Goal: Task Accomplishment & Management: Complete application form

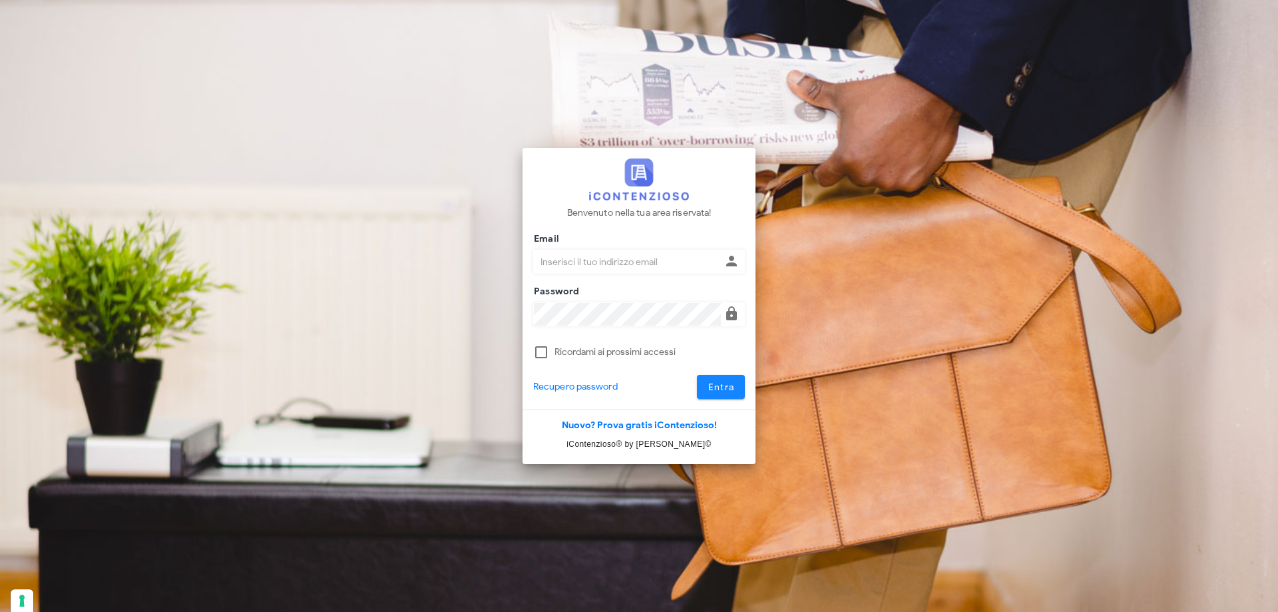
type input "p.rizza@studioassociatoadrev.it"
click at [722, 384] on span "Entra" at bounding box center [721, 387] width 27 height 11
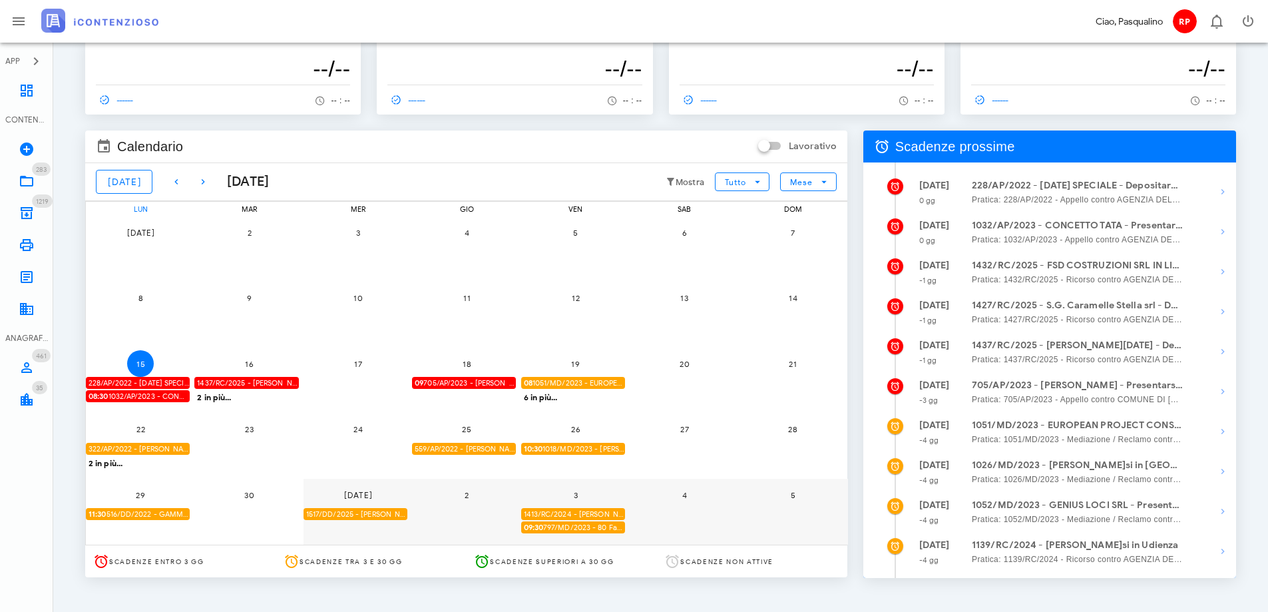
scroll to position [74, 0]
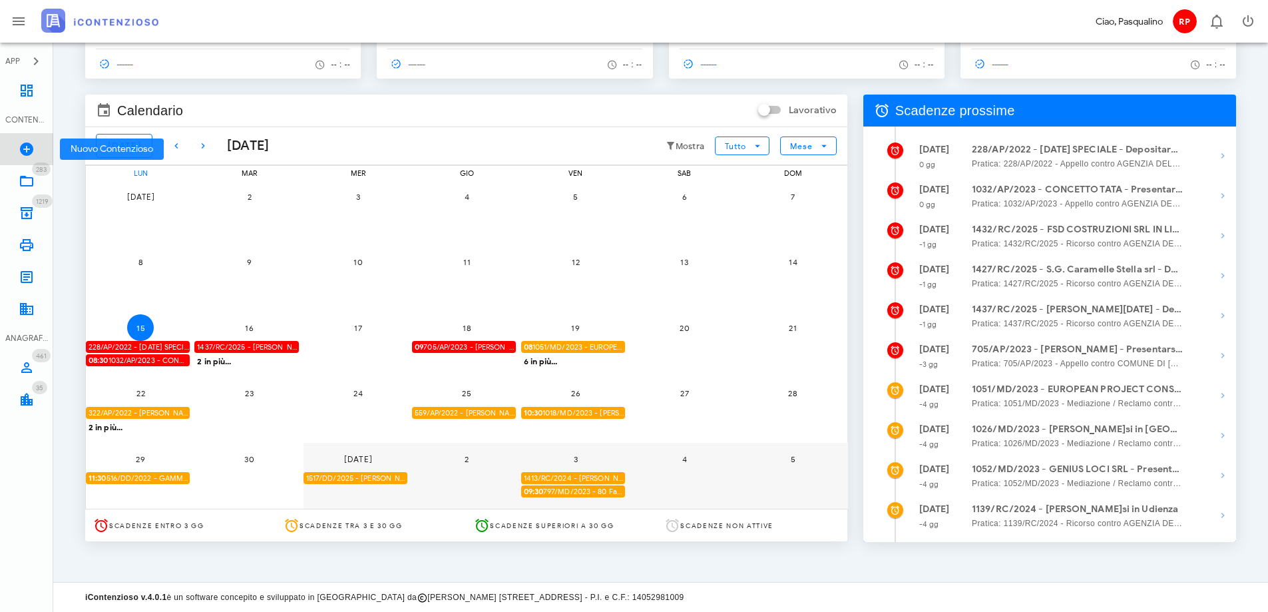
click at [18, 152] on link "Nuovo Contenzioso" at bounding box center [26, 149] width 53 height 32
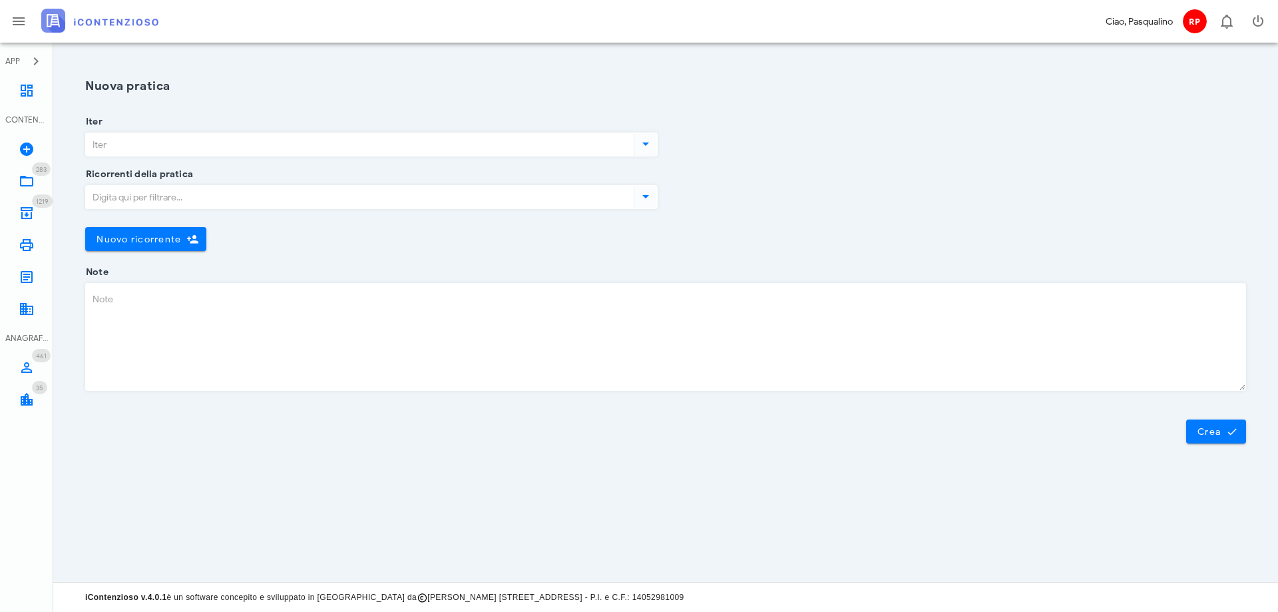
click at [276, 151] on input "Iter" at bounding box center [358, 144] width 545 height 23
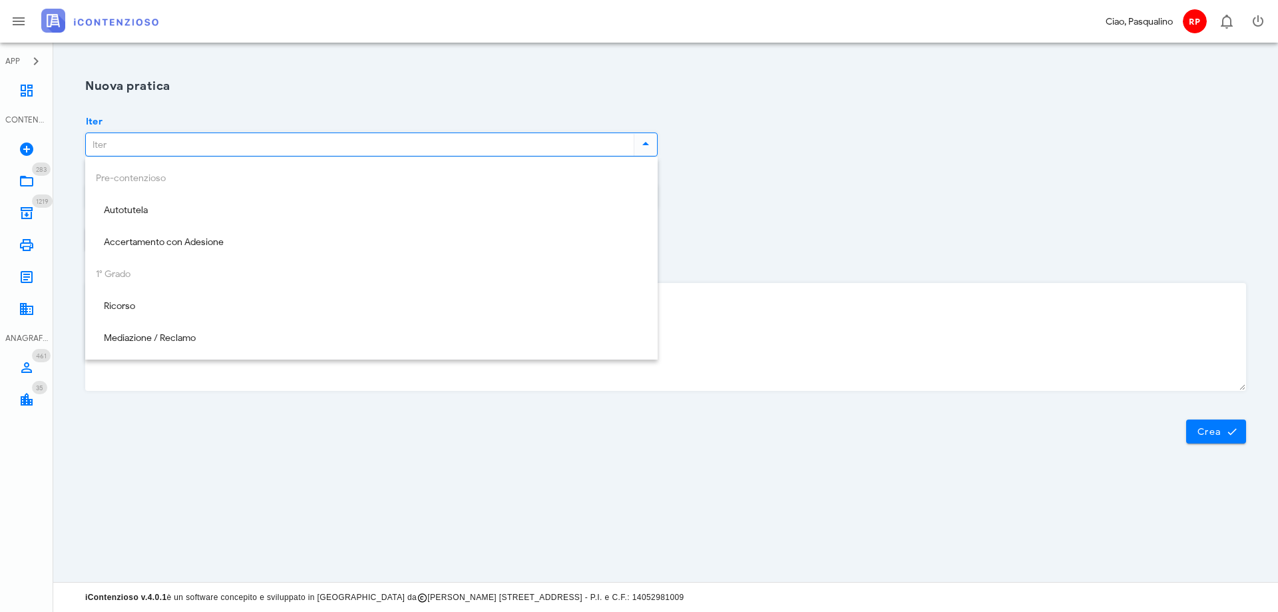
click at [224, 297] on div "Ricorso" at bounding box center [371, 306] width 551 height 27
type input "Ricorso"
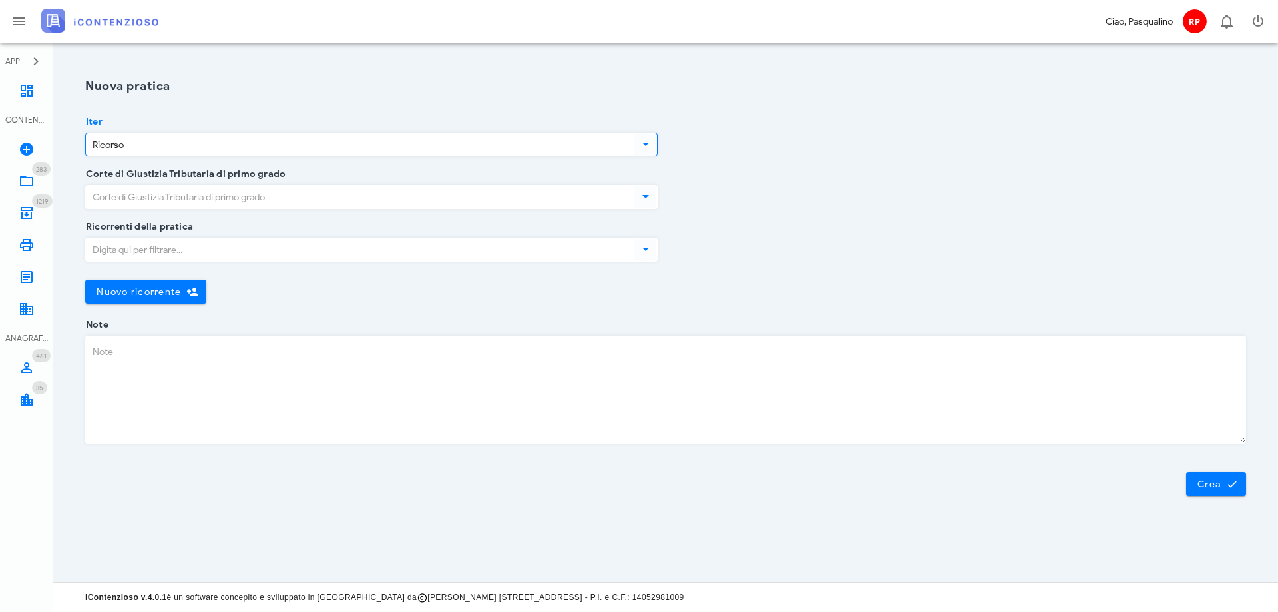
click at [150, 184] on div "Corte di Giustizia Tributaria di primo grado" at bounding box center [371, 200] width 573 height 53
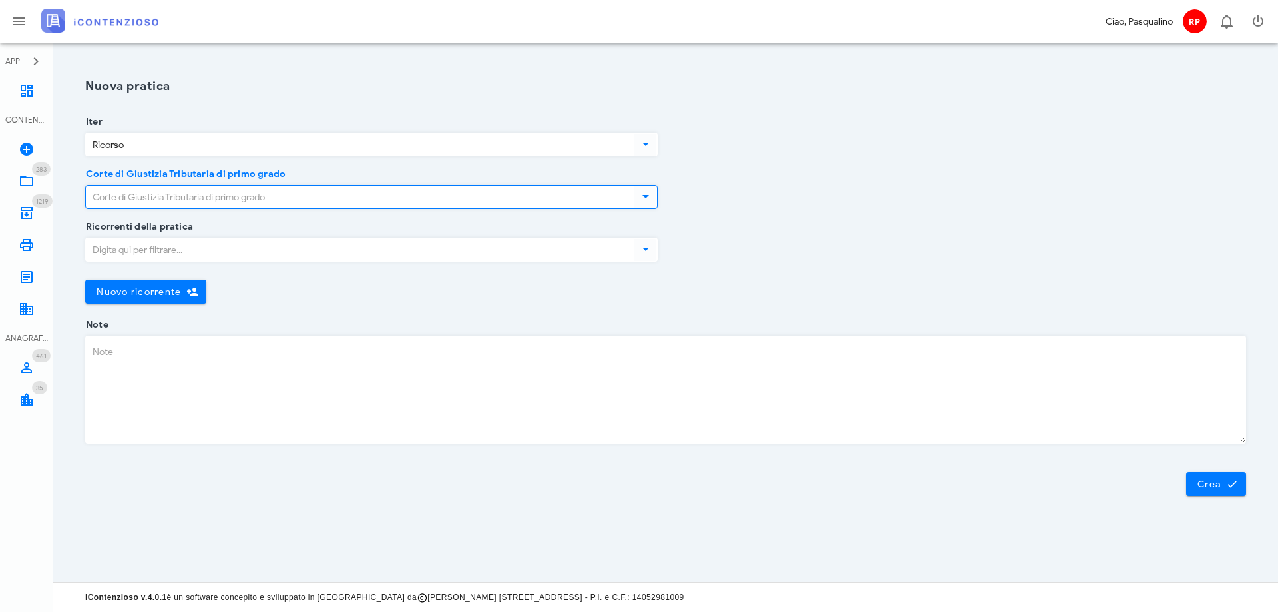
click at [166, 198] on input "Corte di Giustizia Tributaria di primo grado" at bounding box center [358, 197] width 545 height 23
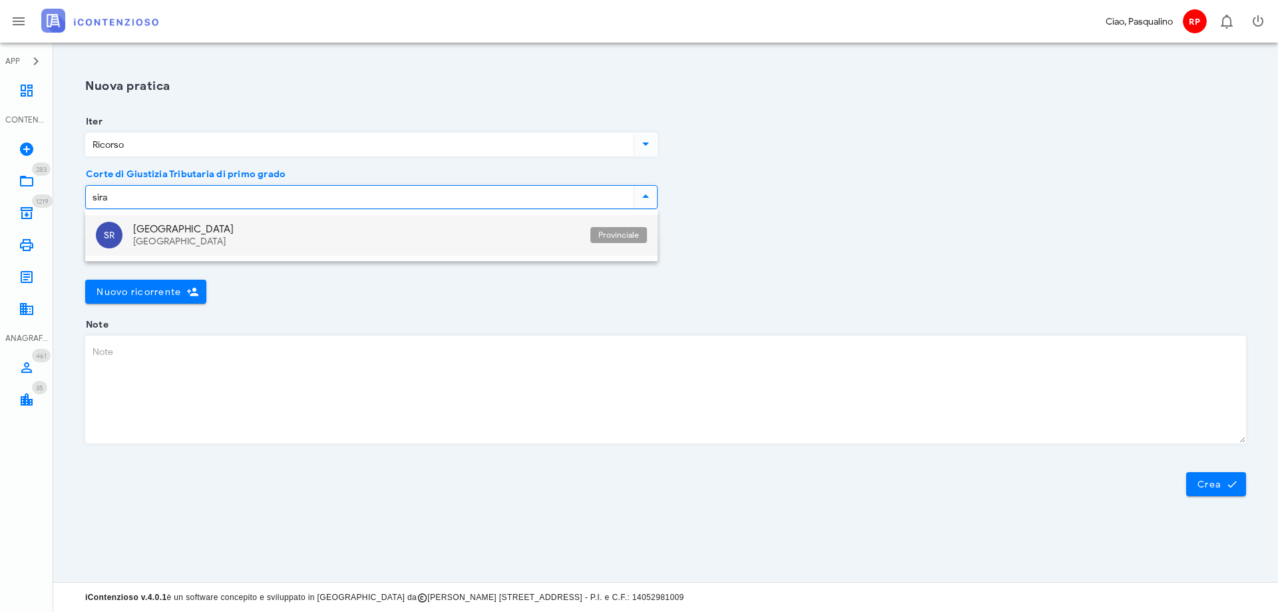
click at [180, 239] on div "Sicilia" at bounding box center [356, 241] width 447 height 11
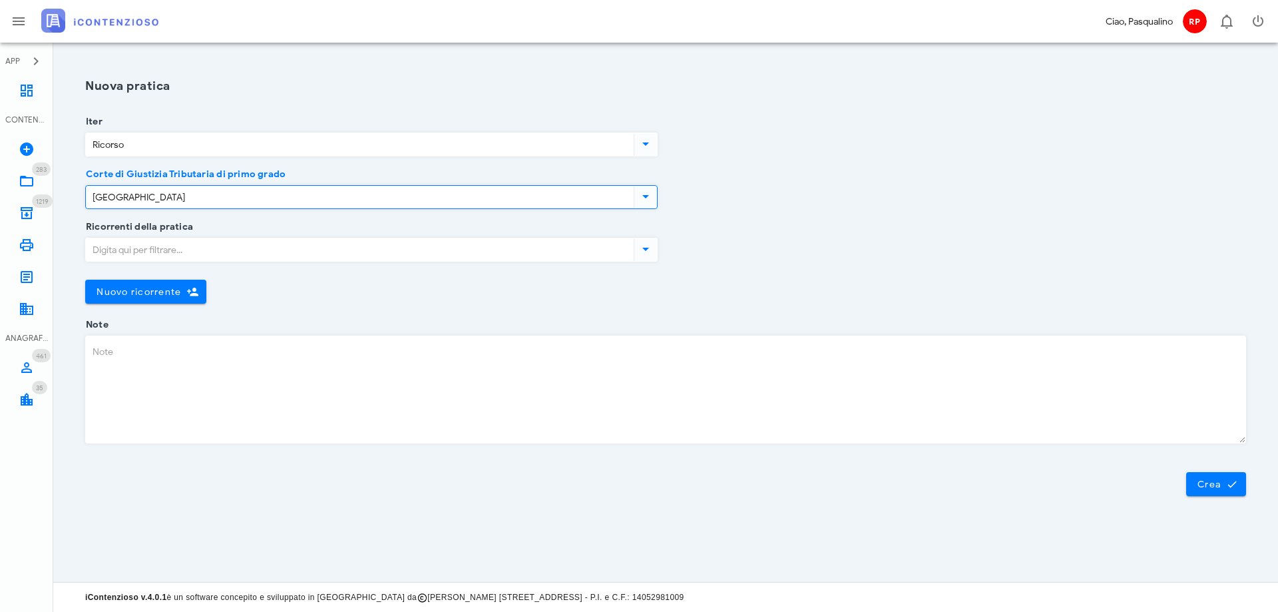
type input "[GEOGRAPHIC_DATA]"
click at [158, 254] on input "Ricorrenti della pratica" at bounding box center [358, 249] width 545 height 23
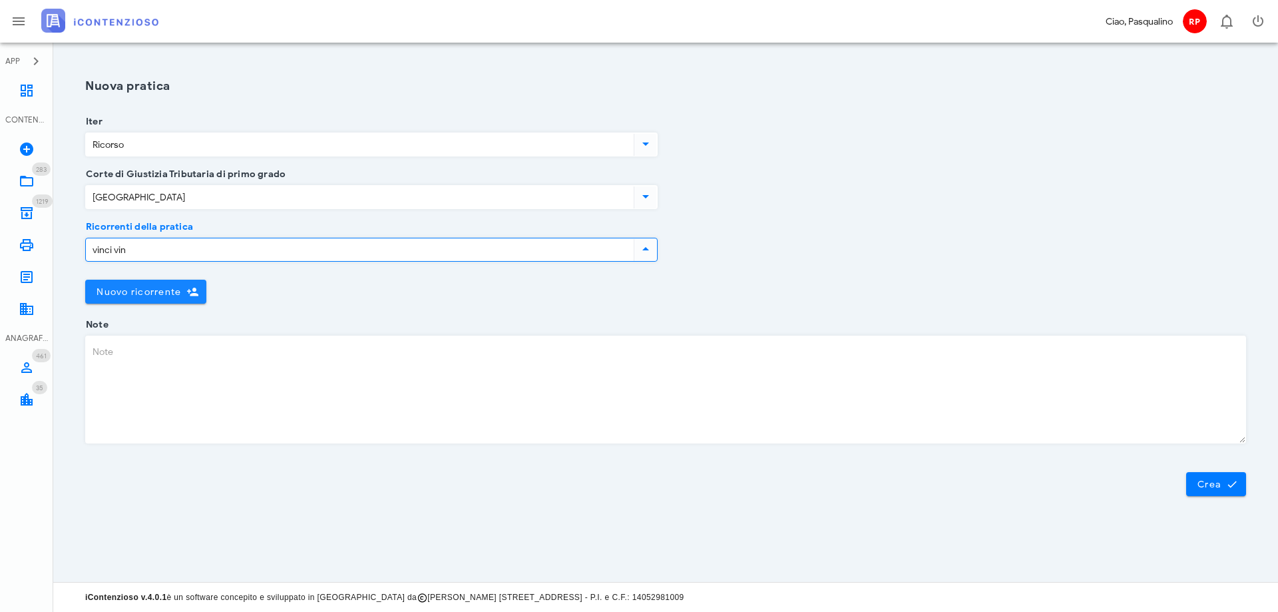
type input "vinci vin"
click at [156, 285] on button "Nuovo ricorrente" at bounding box center [145, 292] width 121 height 24
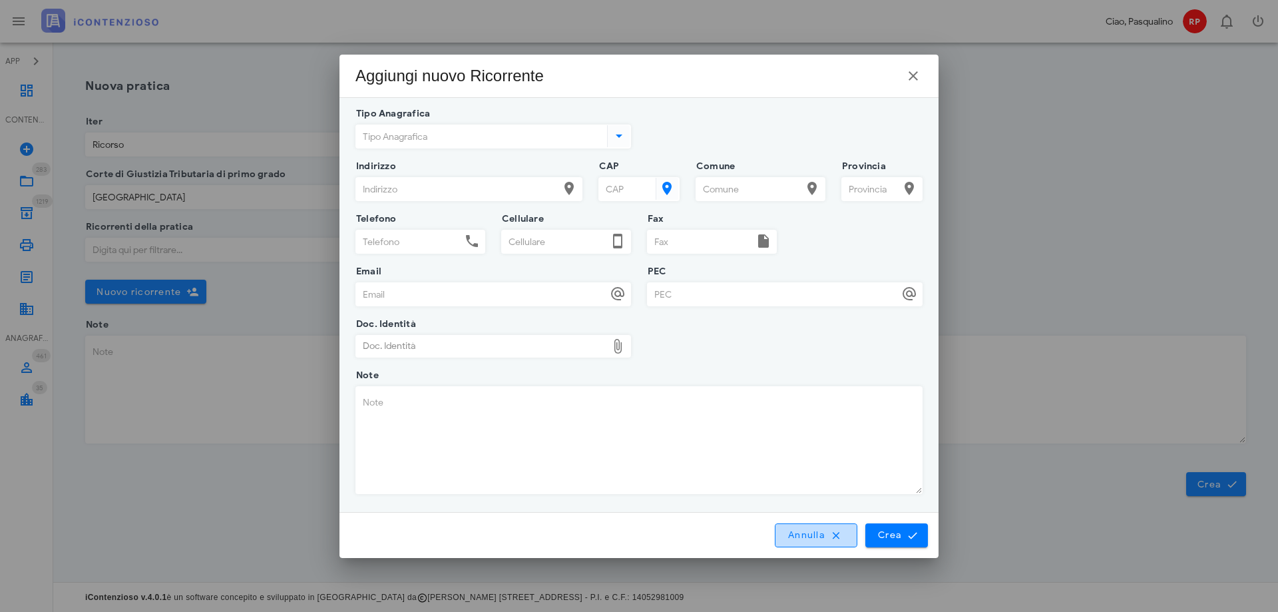
click at [820, 531] on span "Annulla" at bounding box center [816, 535] width 57 height 12
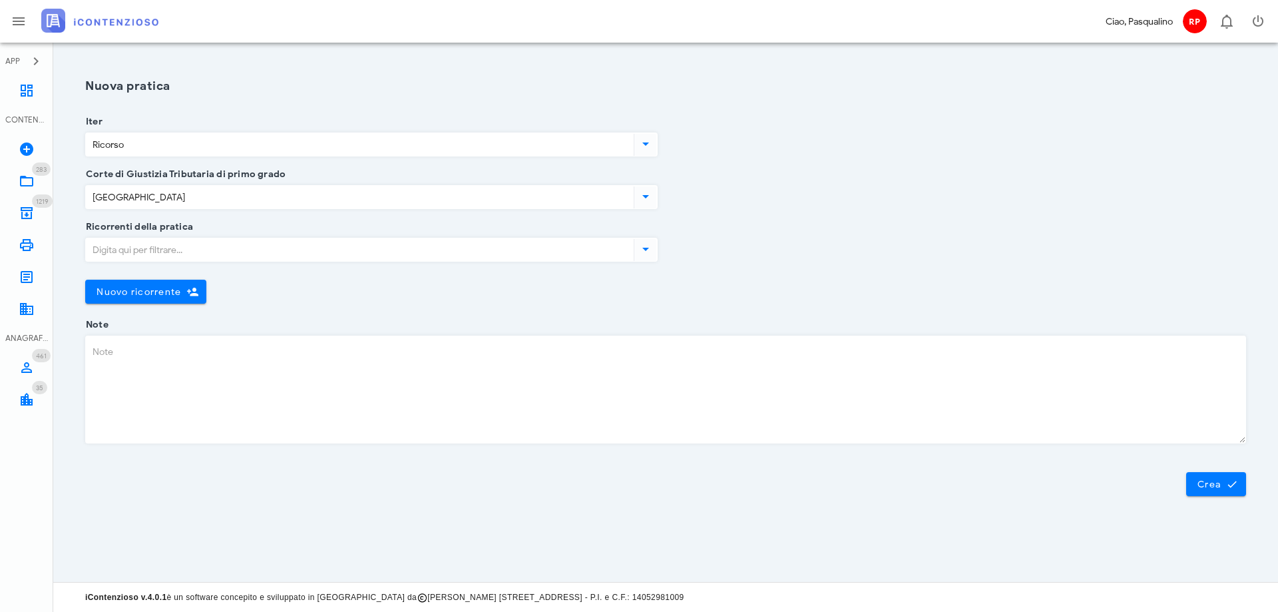
click at [648, 253] on icon at bounding box center [646, 249] width 16 height 16
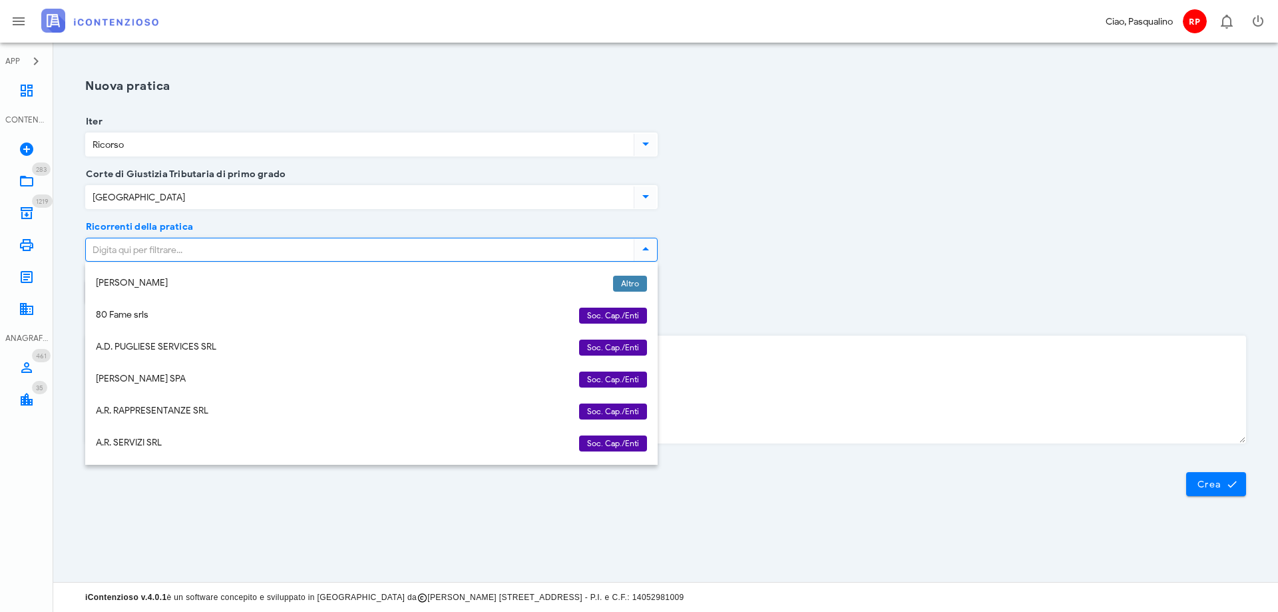
click at [260, 245] on input "Ricorrenti della pratica" at bounding box center [358, 249] width 545 height 23
type input "vinc"
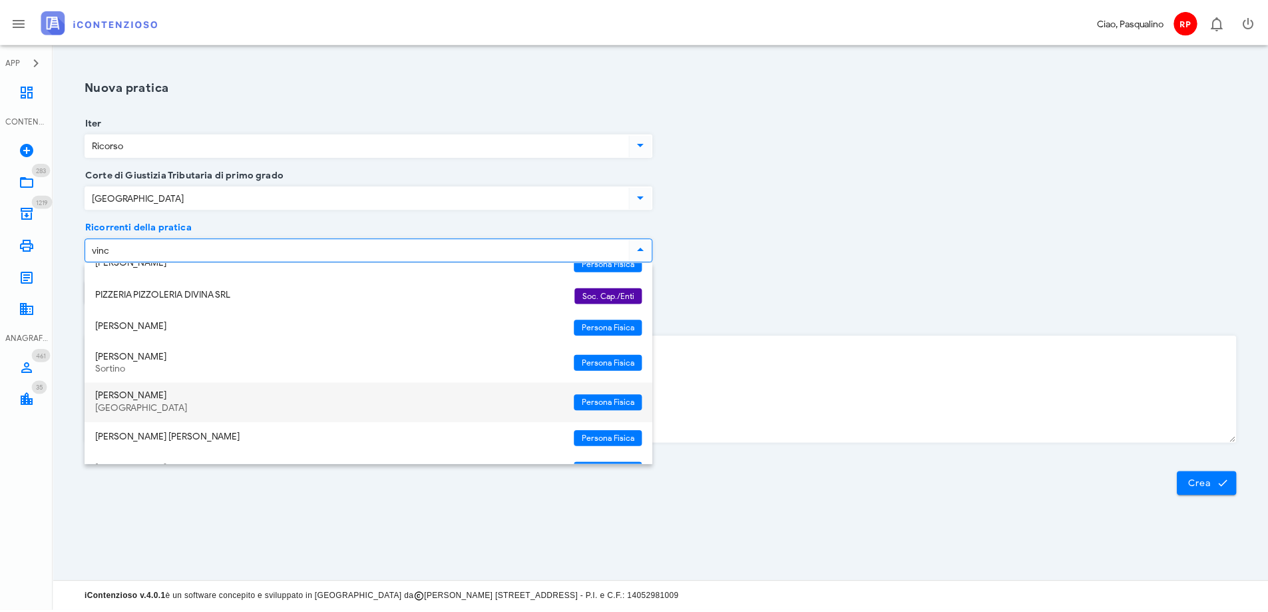
scroll to position [133, 0]
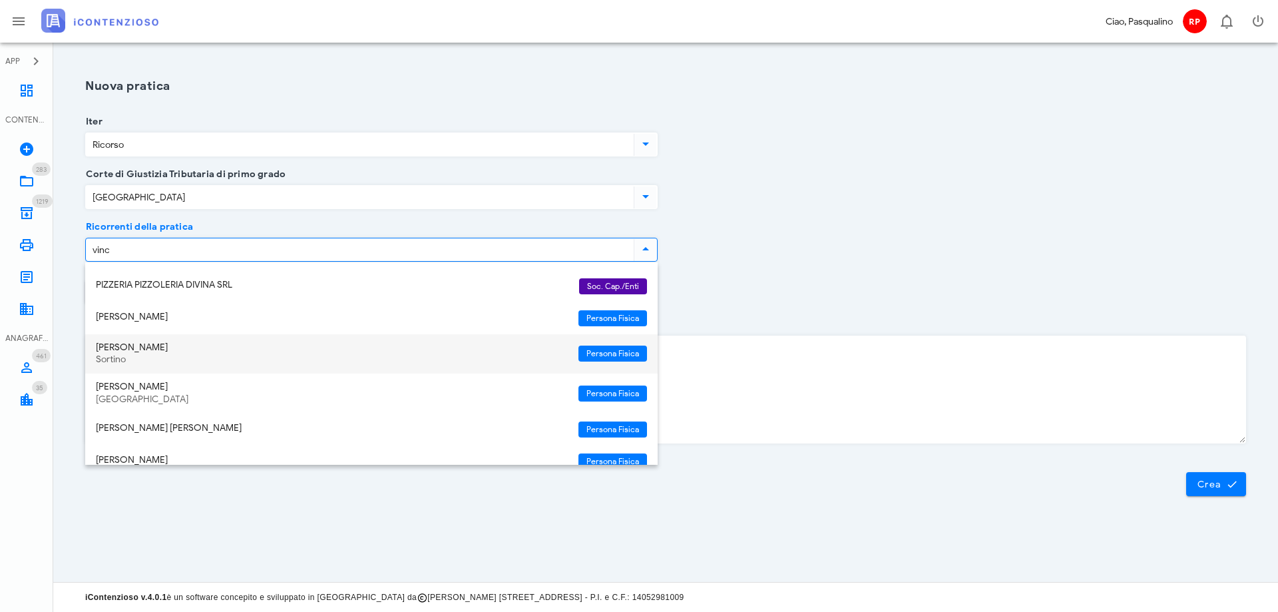
click at [230, 351] on div "[PERSON_NAME]" at bounding box center [332, 347] width 472 height 11
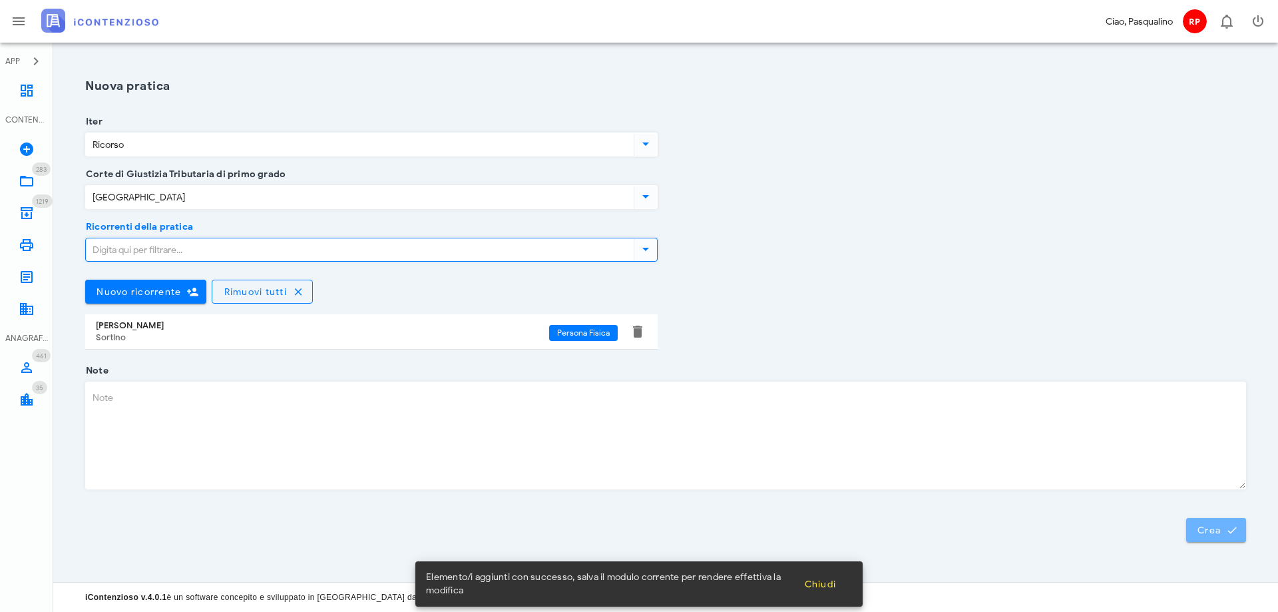
click at [1206, 529] on span "Crea" at bounding box center [1216, 530] width 39 height 12
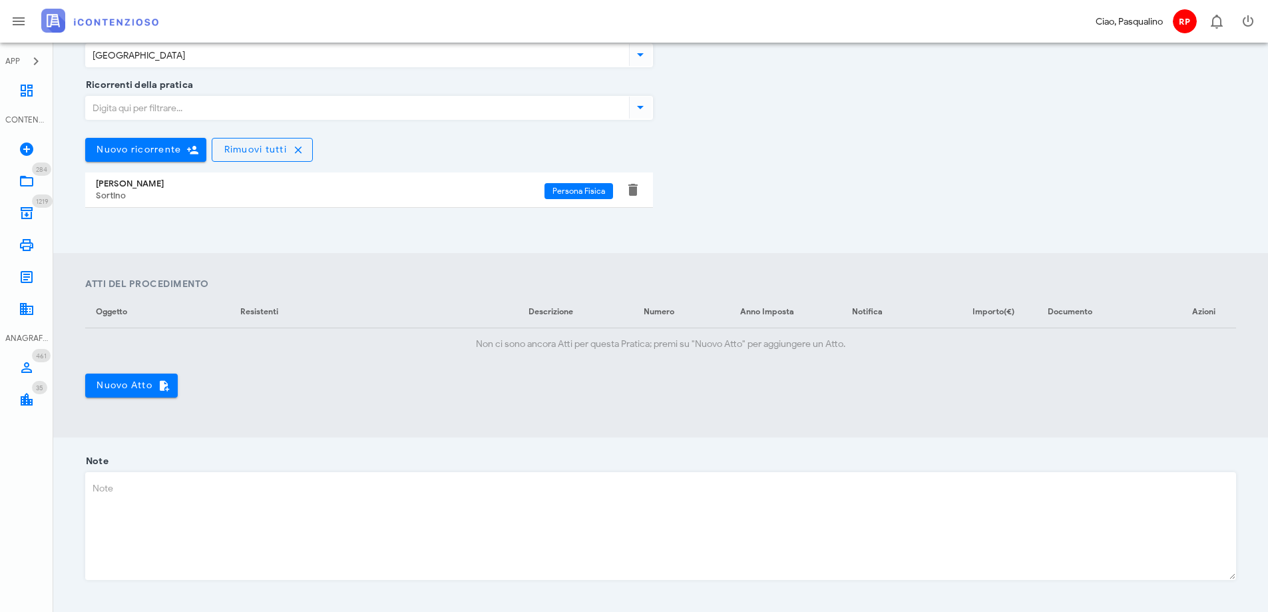
scroll to position [389, 0]
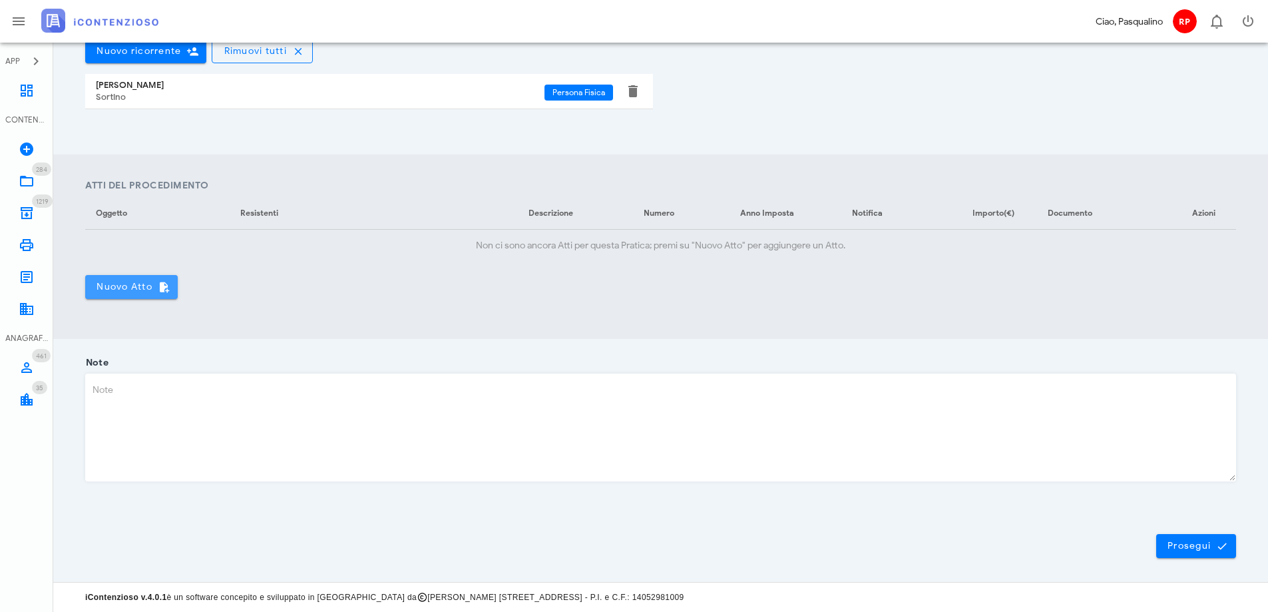
click at [133, 286] on span "Nuovo Atto" at bounding box center [131, 287] width 71 height 12
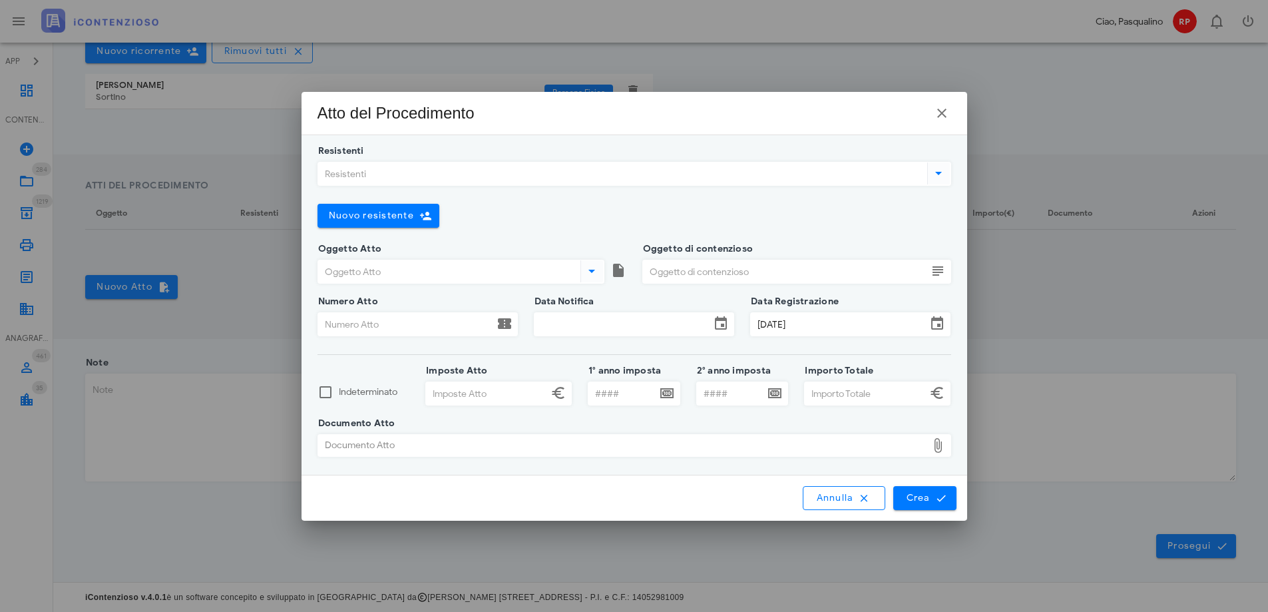
click at [551, 176] on input "Resistenti" at bounding box center [621, 173] width 607 height 23
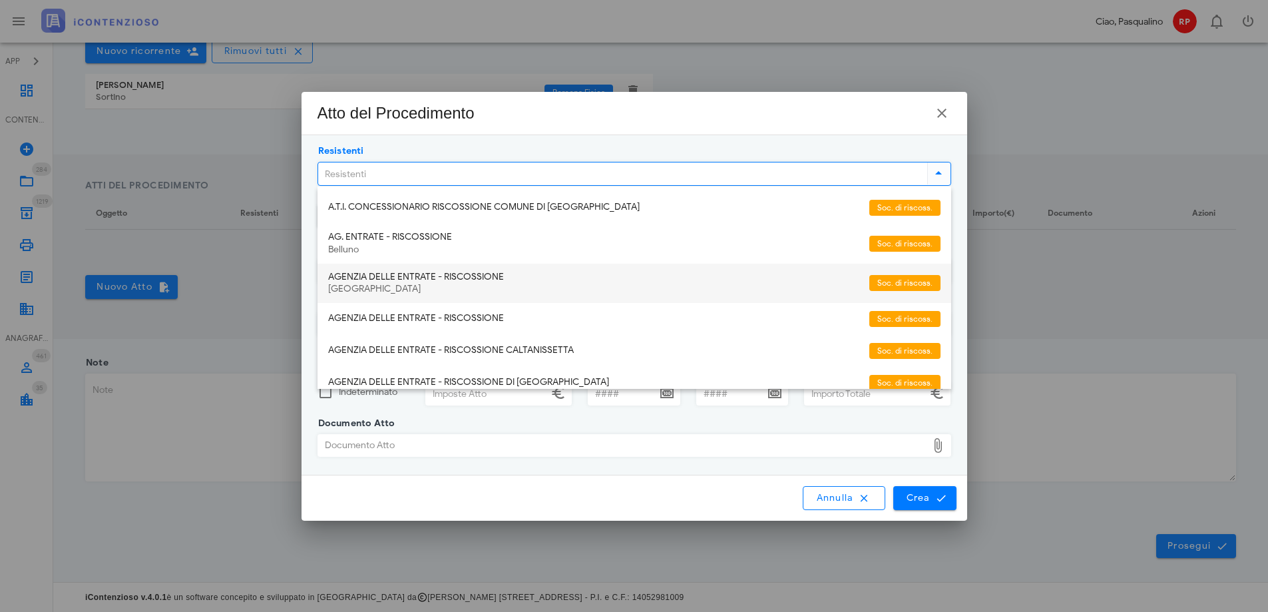
click at [539, 284] on div "[GEOGRAPHIC_DATA]" at bounding box center [593, 289] width 531 height 11
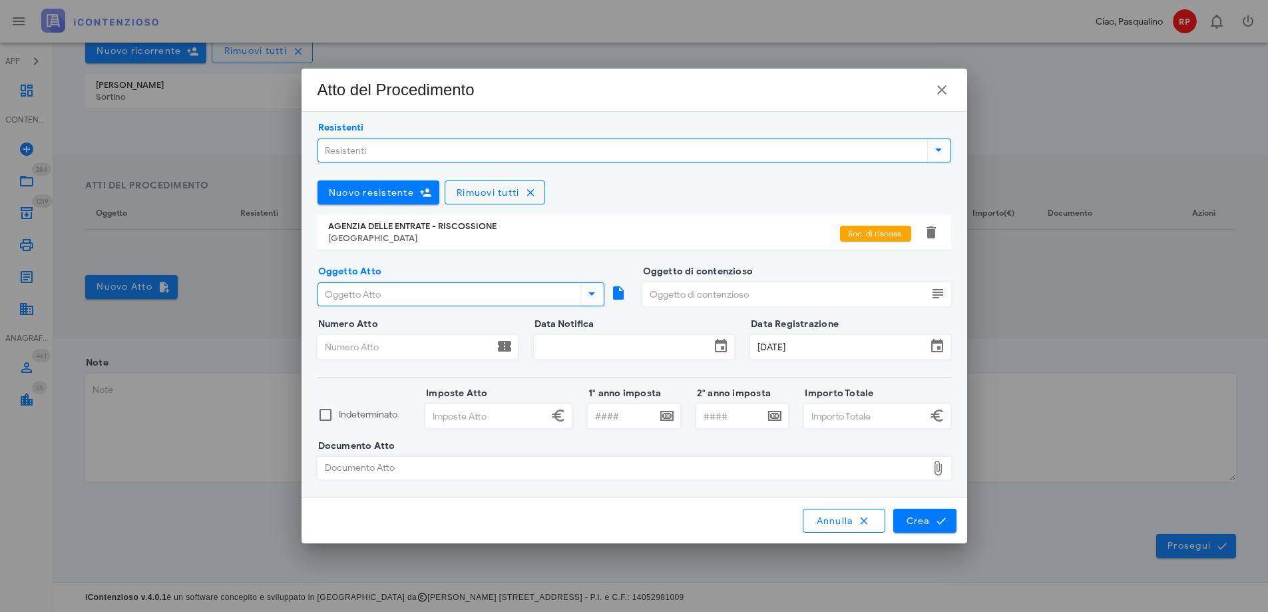
click at [441, 300] on input "Oggetto Atto" at bounding box center [448, 294] width 260 height 23
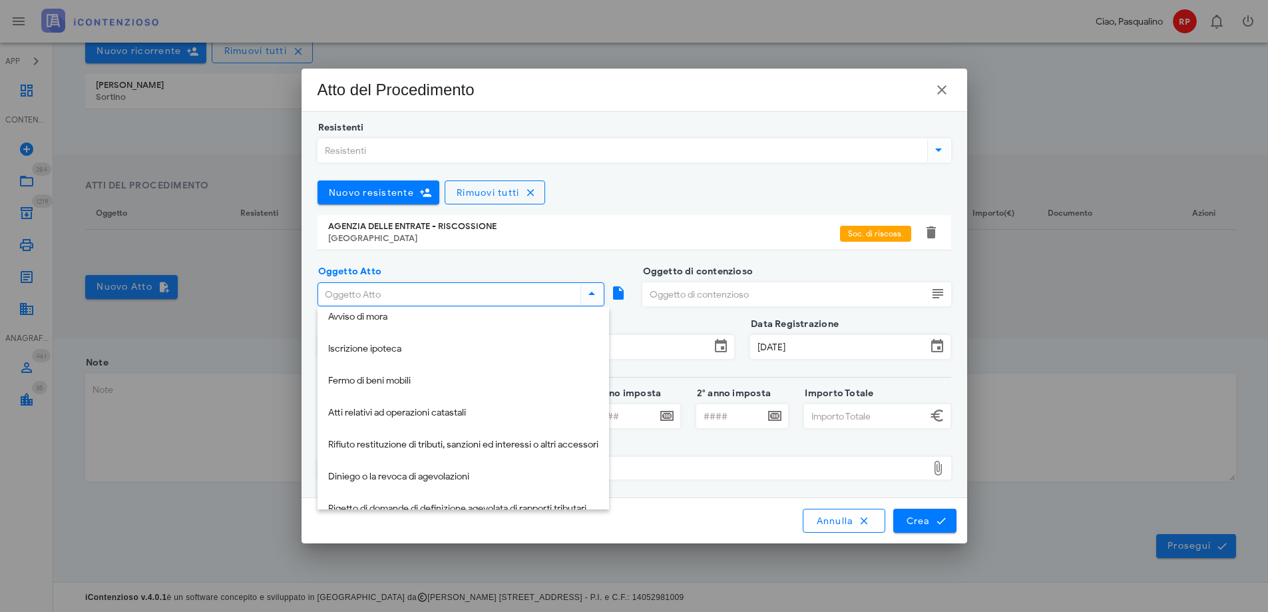
scroll to position [266, 0]
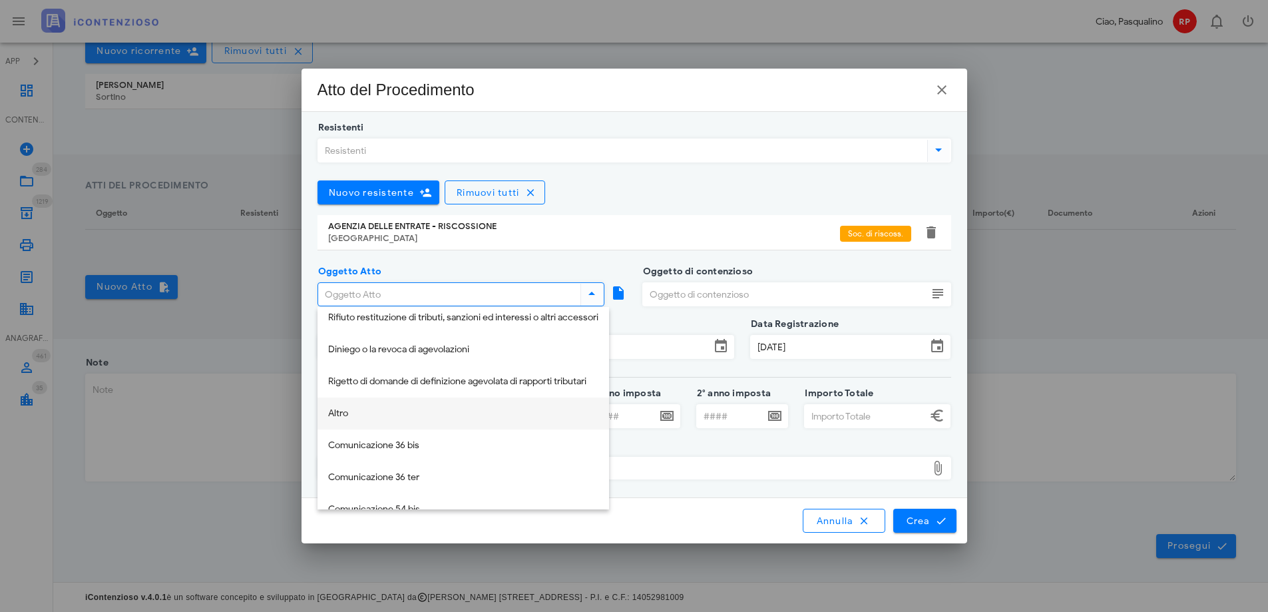
click at [459, 412] on div "Altro" at bounding box center [463, 413] width 270 height 11
type input "Altro"
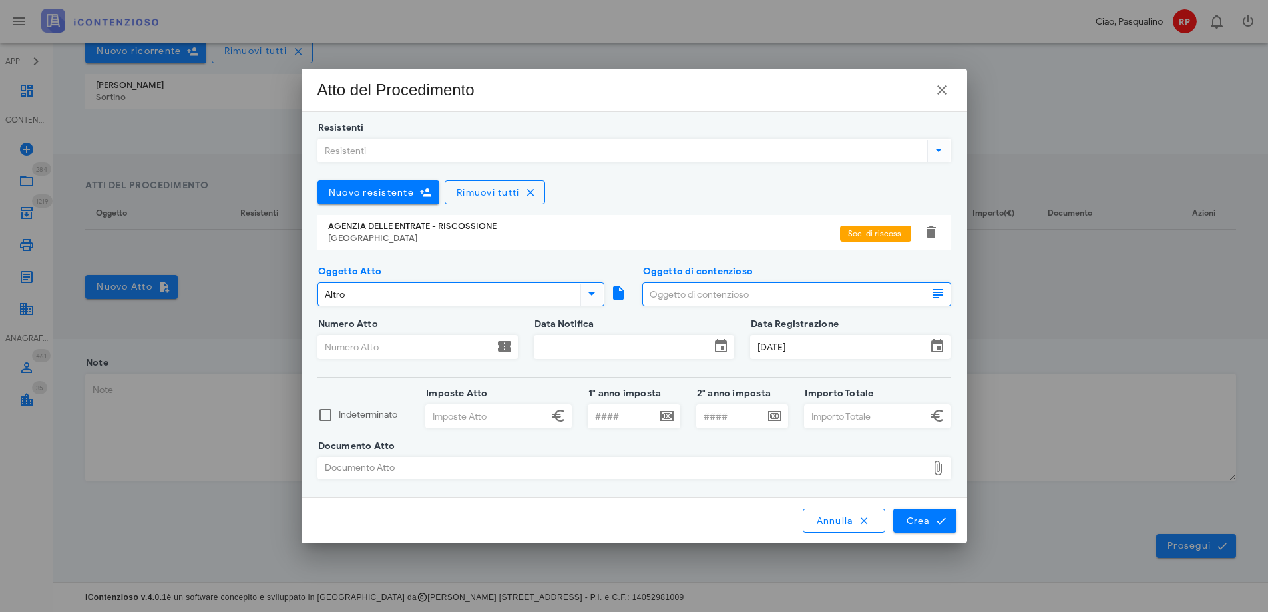
drag, startPoint x: 705, startPoint y: 296, endPoint x: 688, endPoint y: 296, distance: 16.6
click at [704, 296] on input "Oggetto di contenzioso" at bounding box center [785, 294] width 284 height 23
type input "intimazione di pagamento"
click at [421, 350] on input "Numero Atto" at bounding box center [406, 347] width 176 height 23
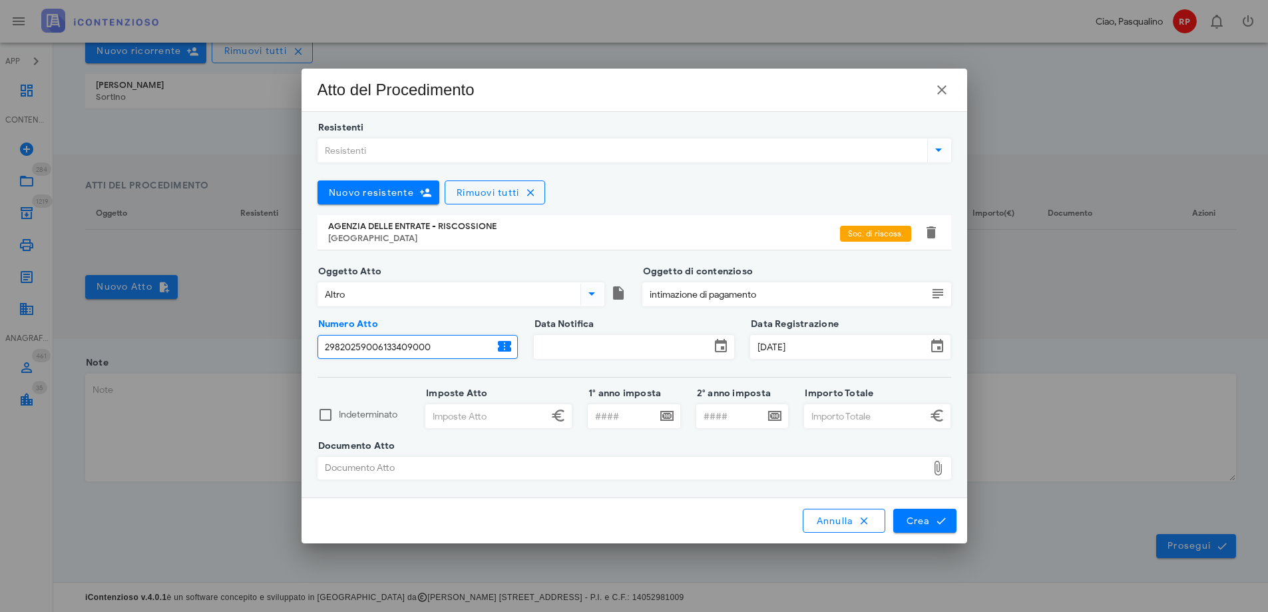
type input "29820259006133409000"
click at [580, 348] on input "Data Notifica" at bounding box center [623, 347] width 176 height 23
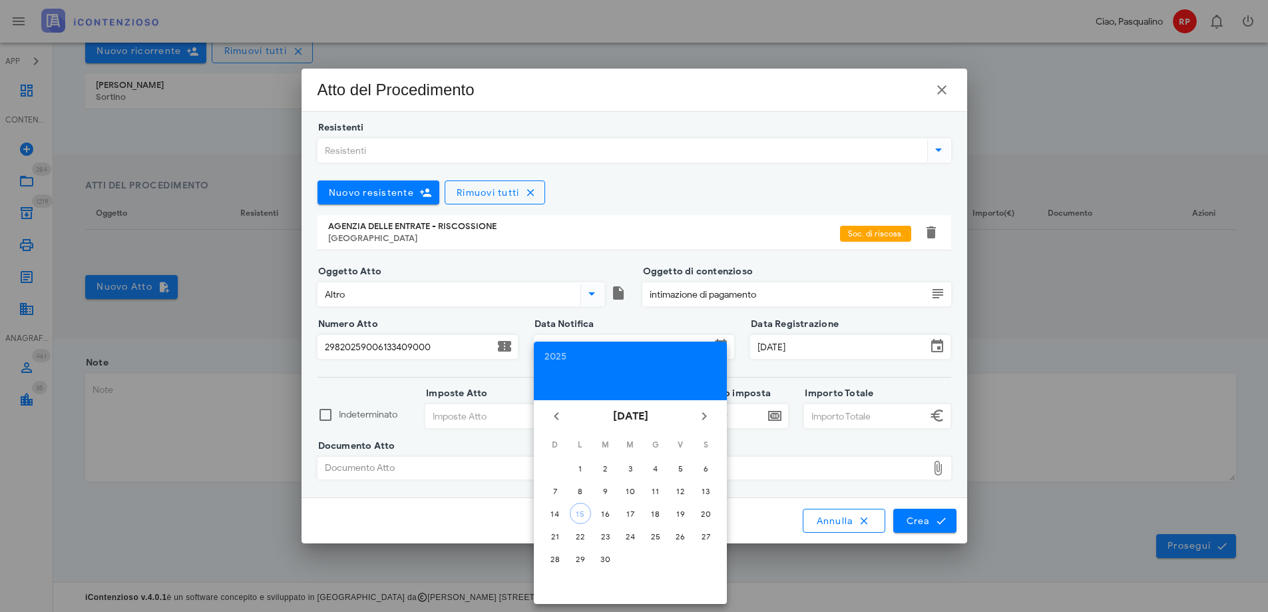
click at [621, 320] on div "Oggetto Atto Altro" at bounding box center [472, 298] width 309 height 53
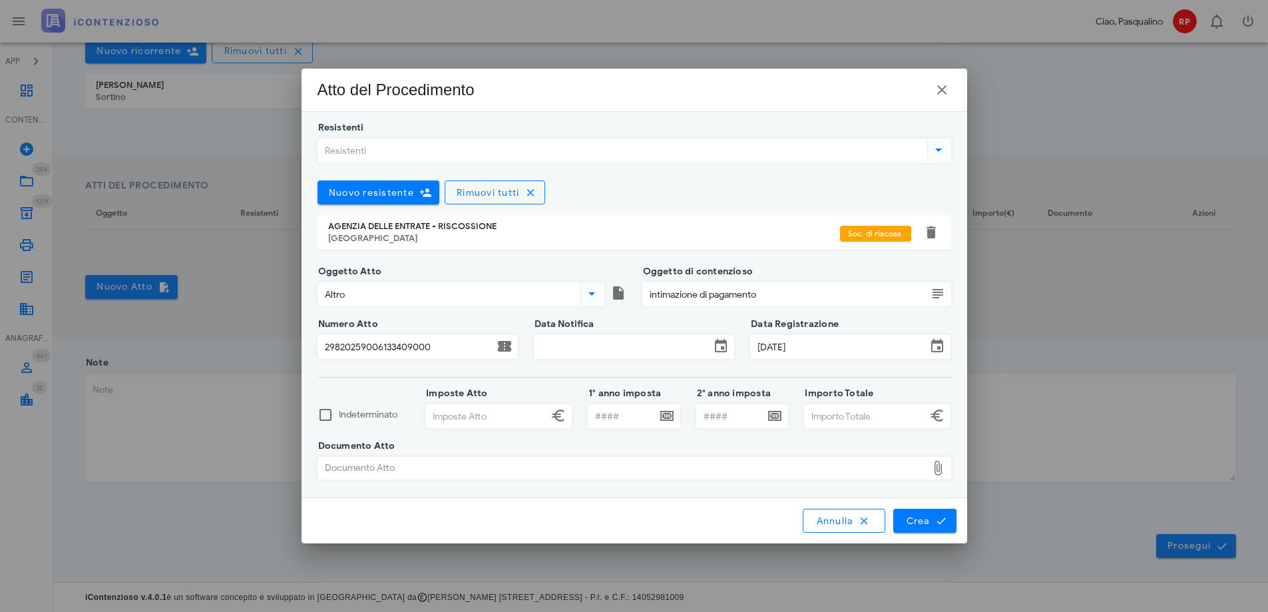
click at [569, 346] on input "Data Notifica" at bounding box center [623, 347] width 176 height 23
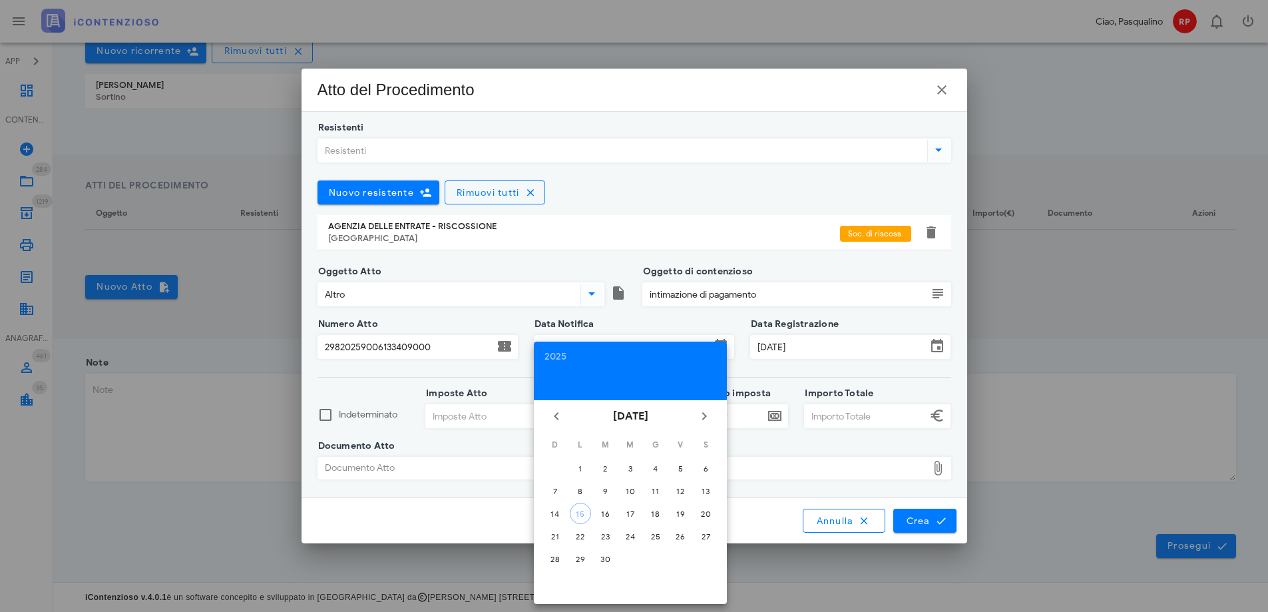
click at [640, 324] on div "Oggetto di contenzioso intimazione di pagamento" at bounding box center [797, 298] width 325 height 53
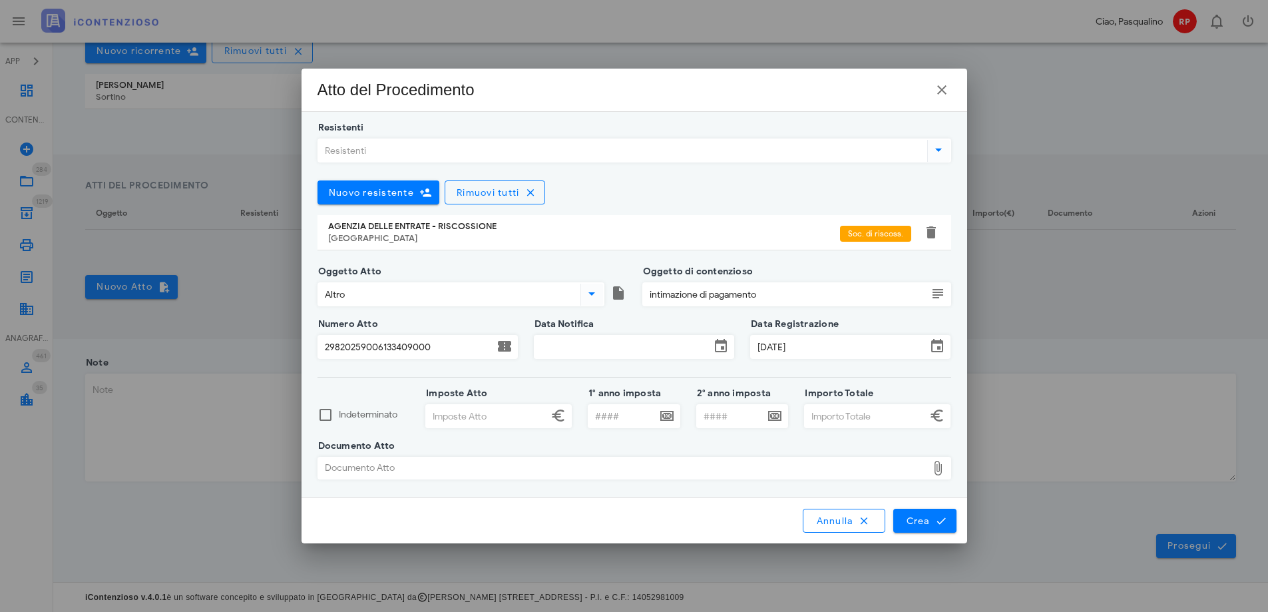
click at [577, 358] on input "Data Notifica" at bounding box center [623, 347] width 176 height 23
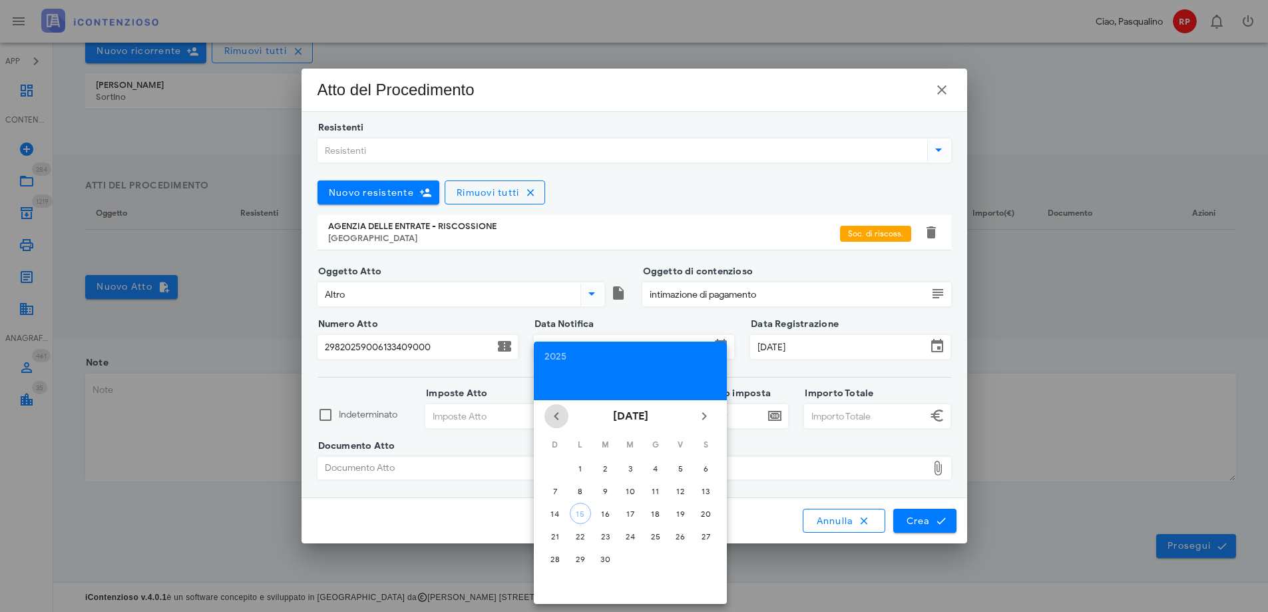
click at [558, 417] on icon "Il mese scorso" at bounding box center [557, 416] width 16 height 16
click at [577, 512] on div "16" at bounding box center [580, 514] width 21 height 10
type input "[DATE]"
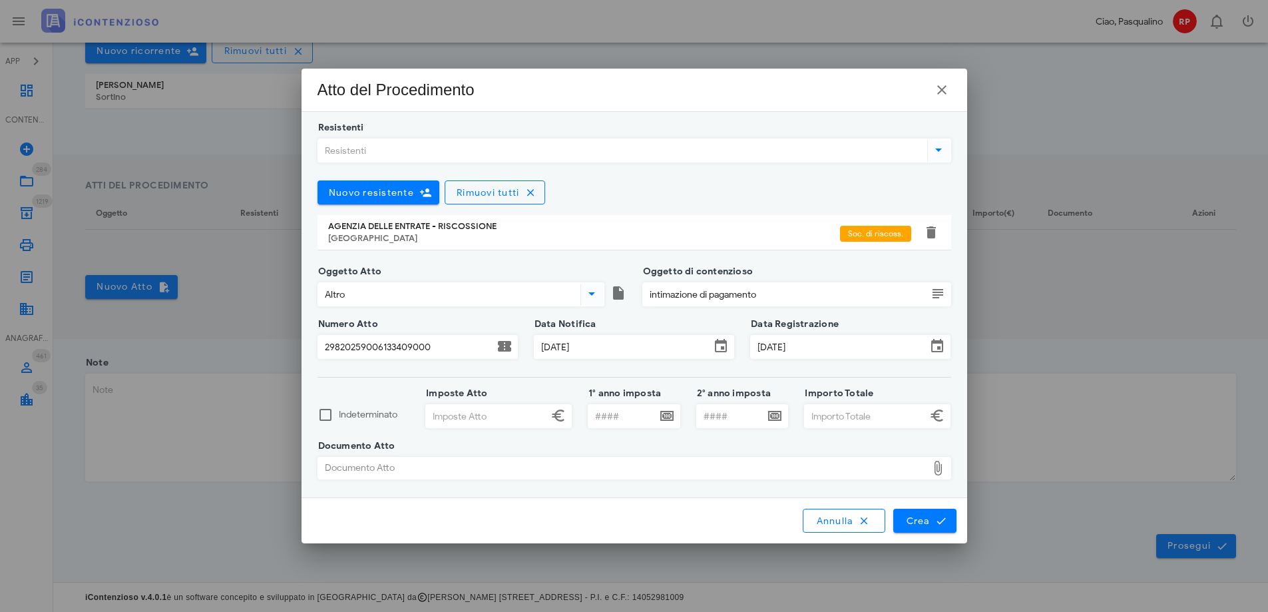
click at [431, 421] on input "Imposte Atto" at bounding box center [487, 416] width 122 height 23
type input "7.610,00"
drag, startPoint x: 621, startPoint y: 425, endPoint x: 611, endPoint y: 441, distance: 18.8
click at [619, 425] on input "1° anno imposta" at bounding box center [623, 416] width 68 height 23
type input "2010"
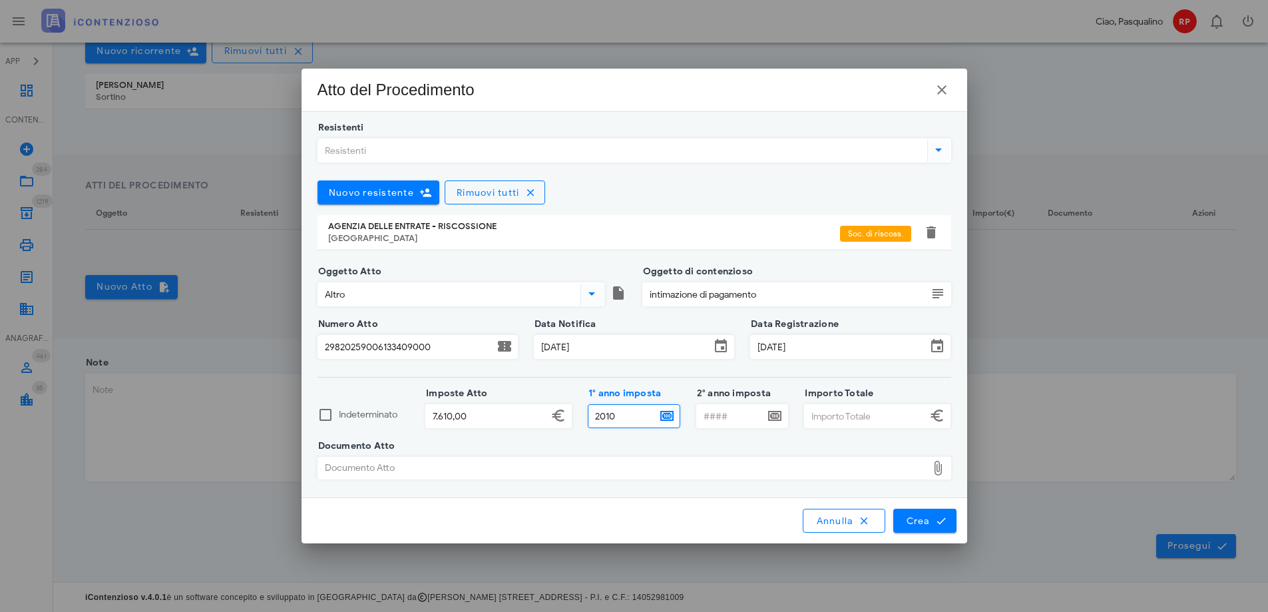
click at [844, 417] on input "Importo Totale" at bounding box center [866, 416] width 122 height 23
click at [664, 466] on div "Documento Atto" at bounding box center [622, 467] width 609 height 21
type input "69.963,00"
type input "C:\fakepath\VINCI VICENZA CONTRO INTIMAZIONE DI PAGAMENTO N. 298720259005822461…"
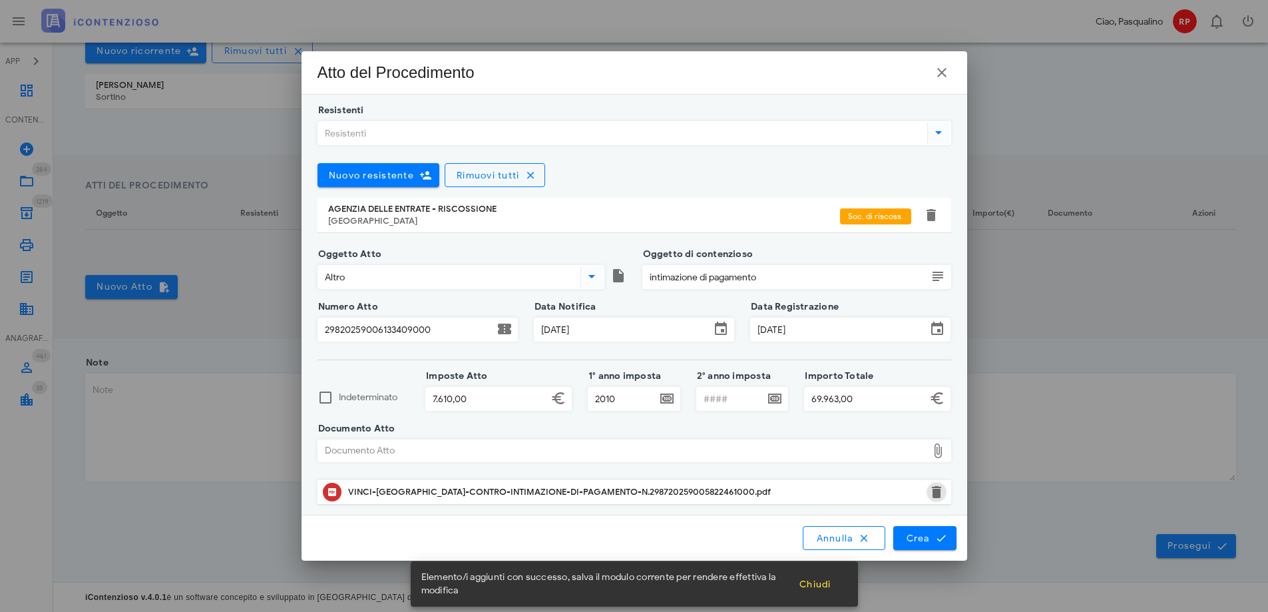
click at [934, 496] on button "button" at bounding box center [937, 492] width 16 height 16
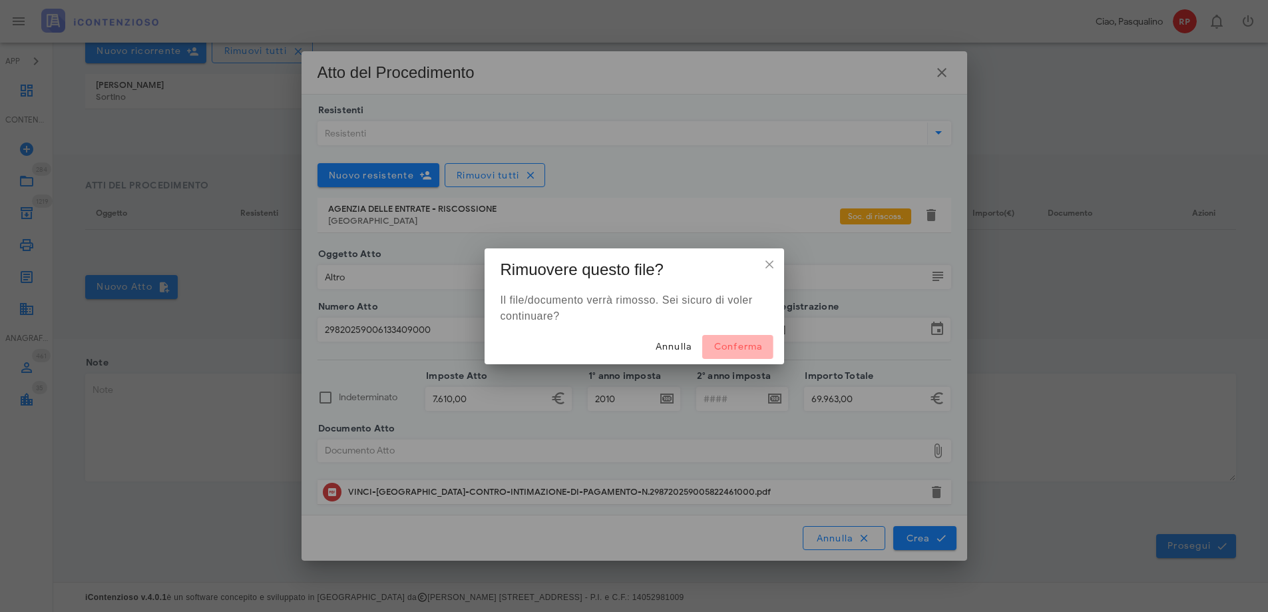
click at [746, 349] on span "Conferma" at bounding box center [737, 346] width 49 height 11
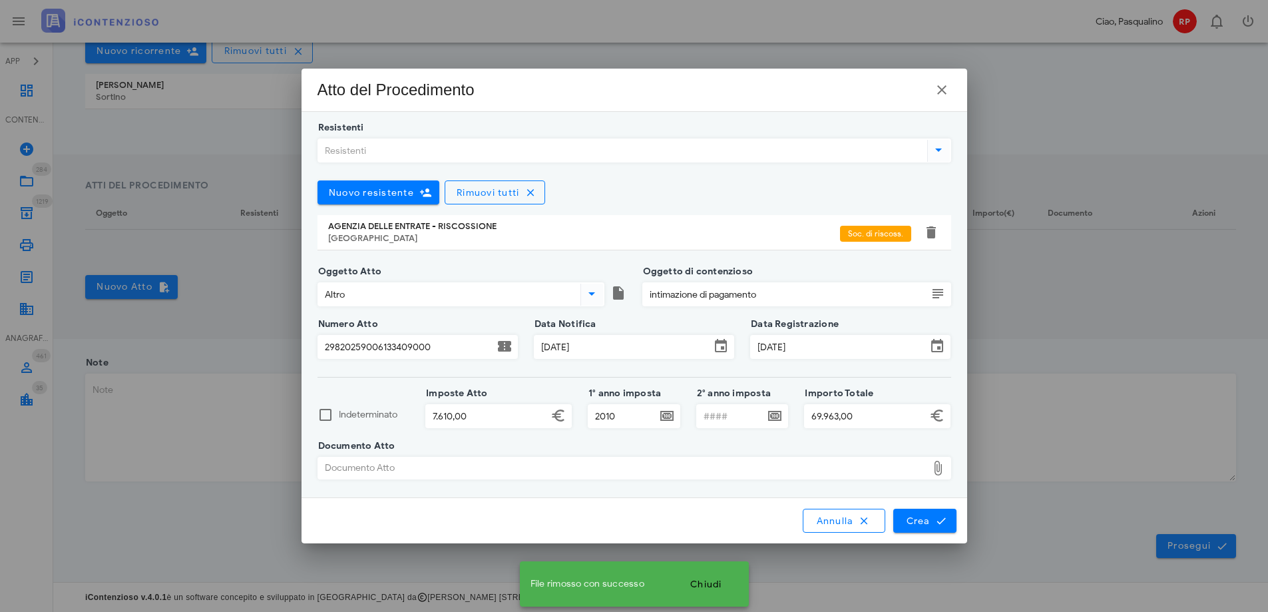
click at [452, 471] on div "Documento Atto" at bounding box center [622, 467] width 609 height 21
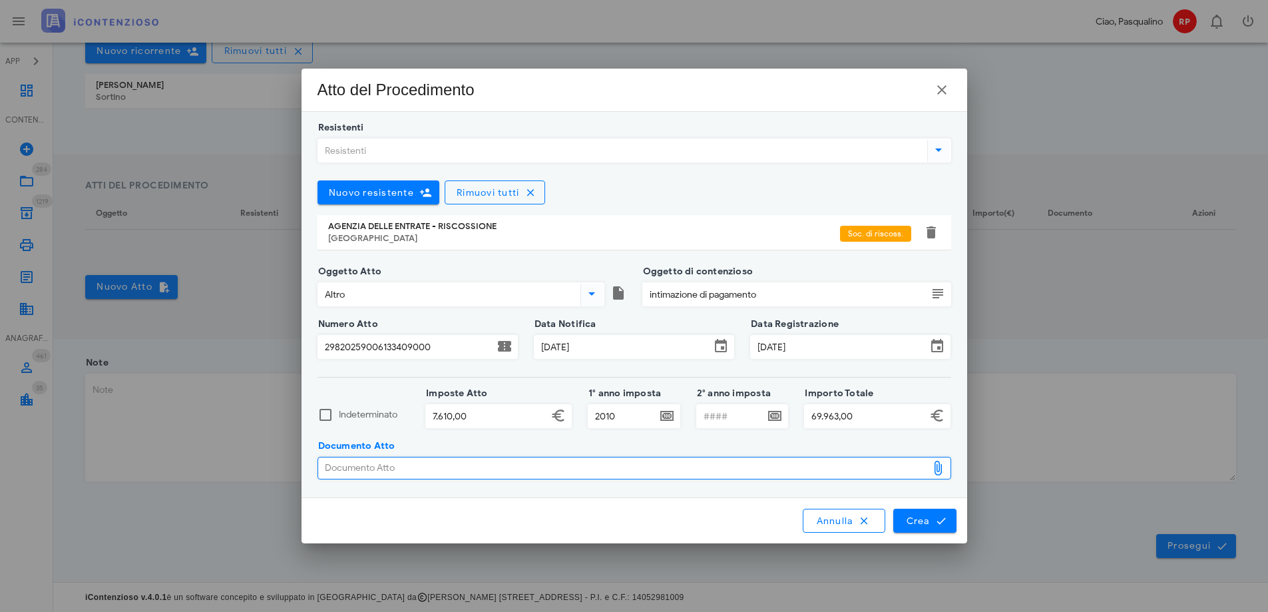
type input "C:\fakepath\INTIMAZIONE.pdf"
click at [926, 519] on span "Crea" at bounding box center [925, 521] width 39 height 12
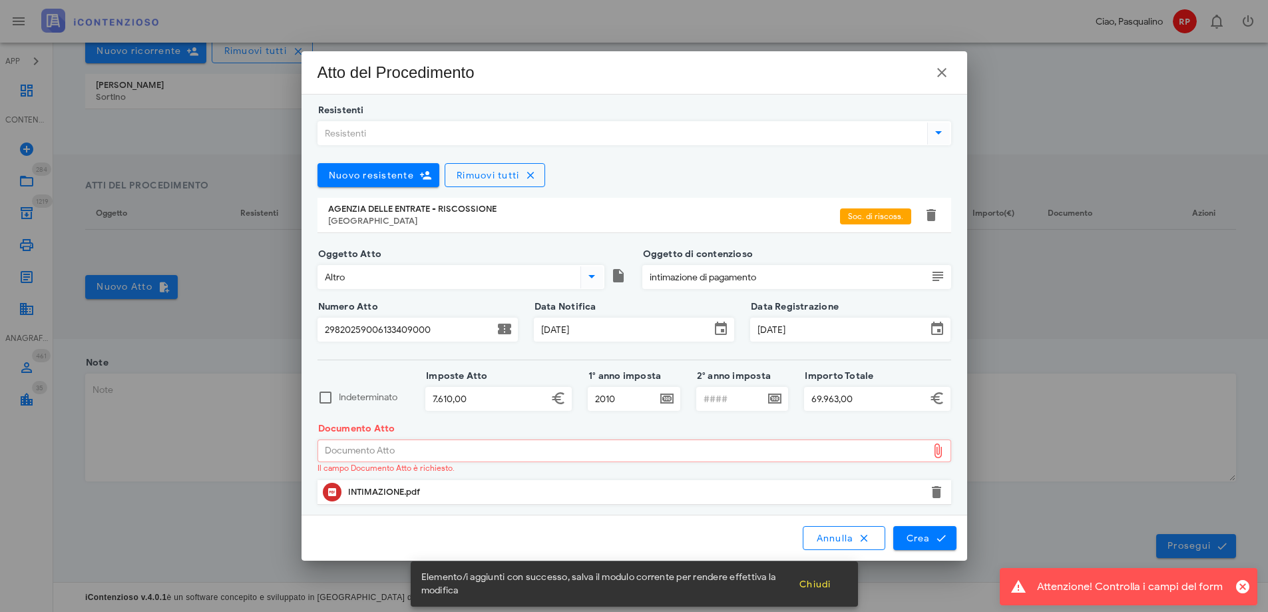
click at [597, 446] on div "Documento Atto" at bounding box center [622, 450] width 609 height 21
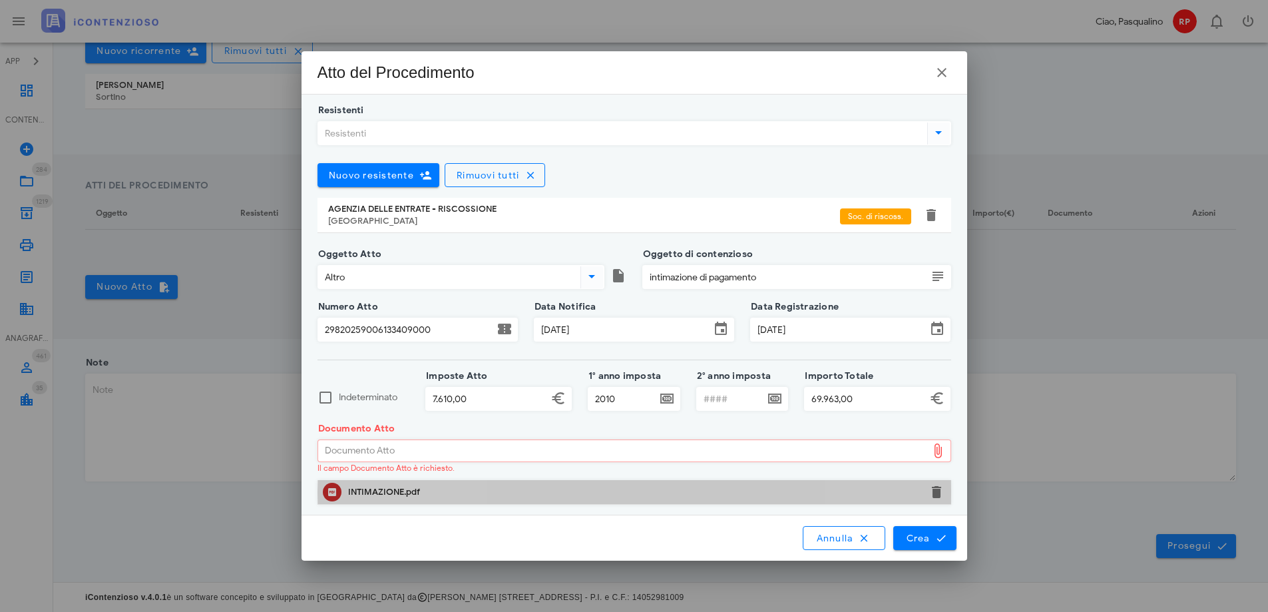
click at [776, 489] on div "INTIMAZIONE.pdf" at bounding box center [634, 492] width 573 height 11
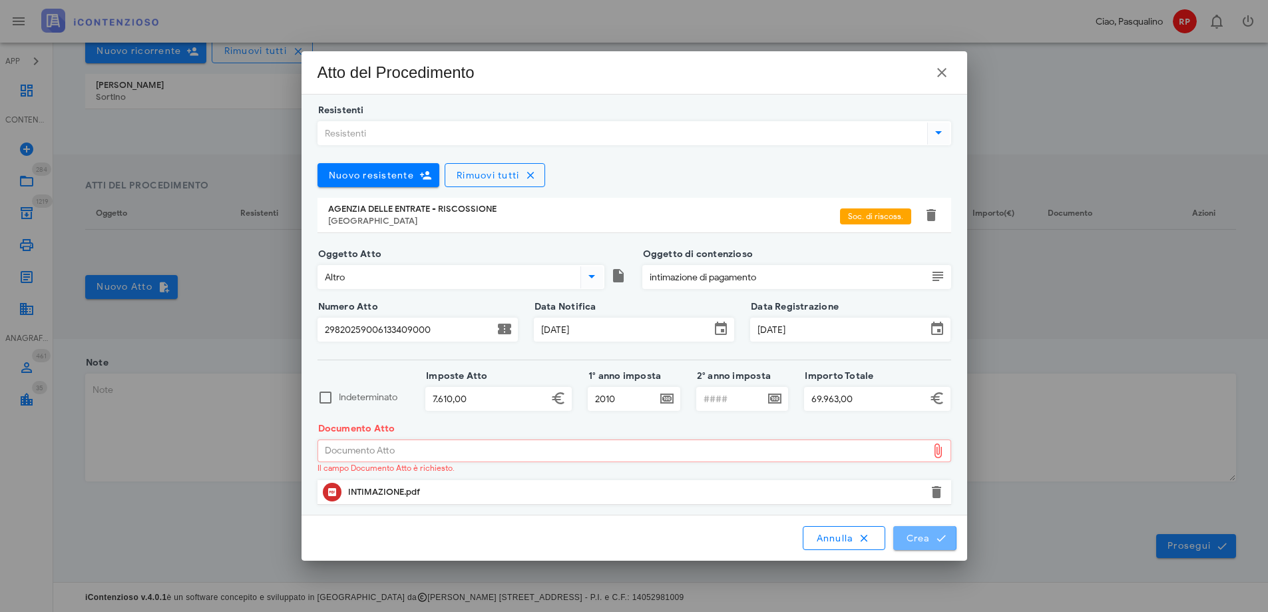
click at [911, 535] on span "Crea" at bounding box center [925, 538] width 39 height 12
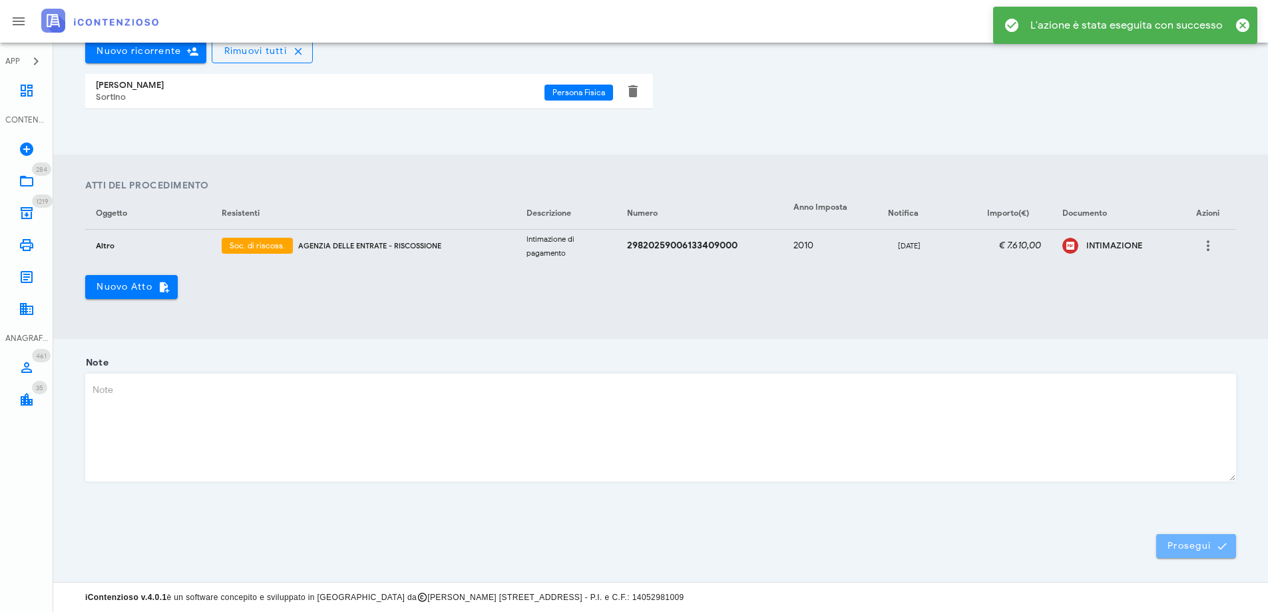
click at [1200, 541] on span "Prosegui" at bounding box center [1196, 546] width 59 height 12
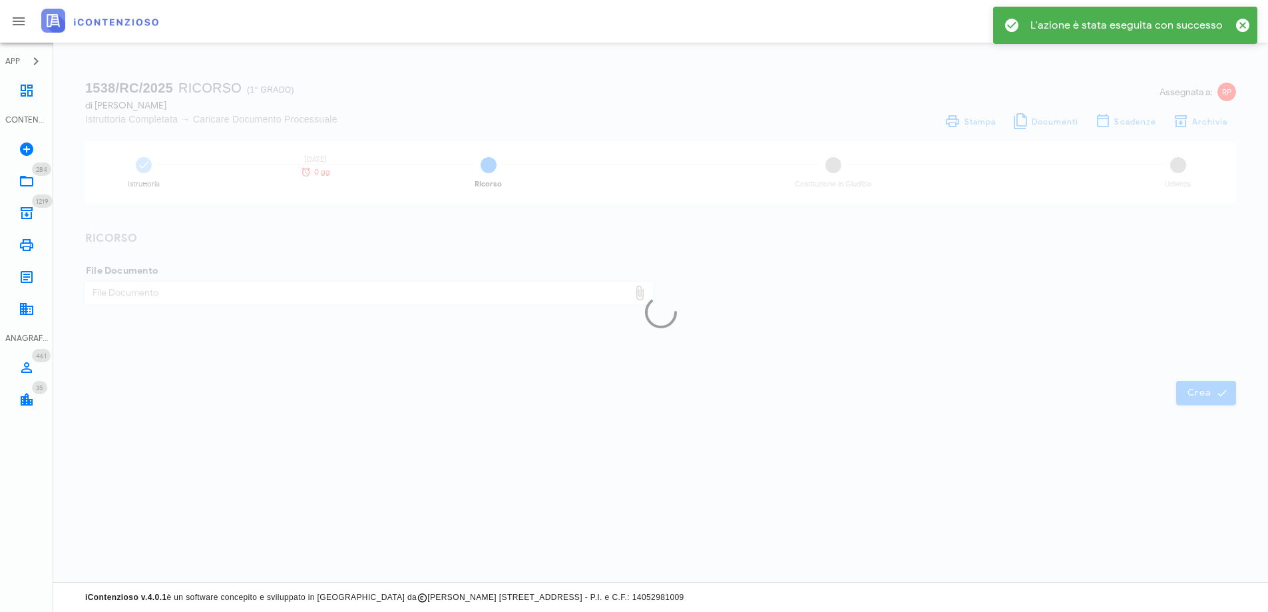
scroll to position [0, 0]
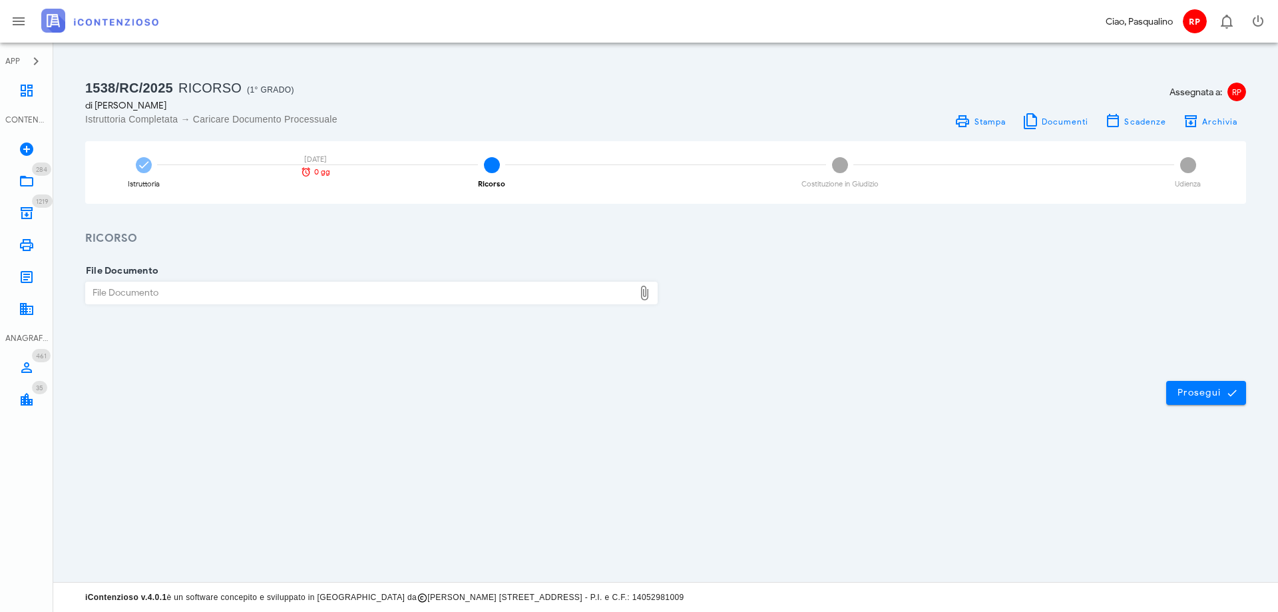
click at [206, 289] on div "File Documento" at bounding box center [360, 292] width 548 height 21
type input "C:\fakepath\VINCI VICENZA CONTRO INTIMAZIONE DI PAGAMENTO N. 298720259005822461…"
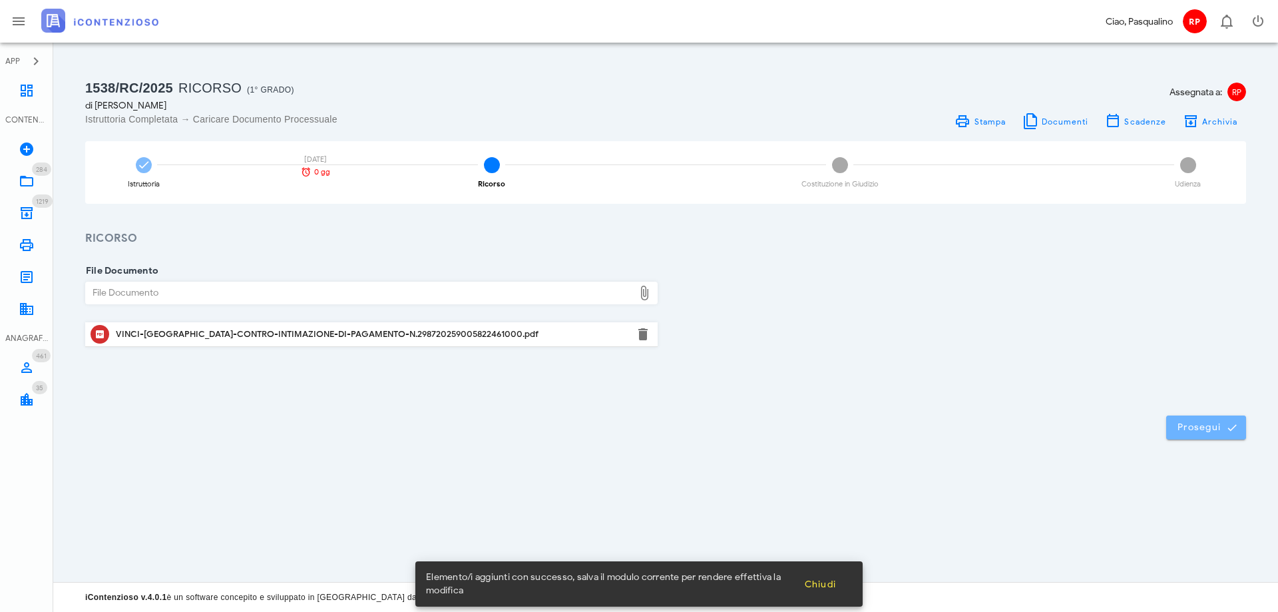
click at [1182, 429] on span "Prosegui" at bounding box center [1206, 427] width 59 height 12
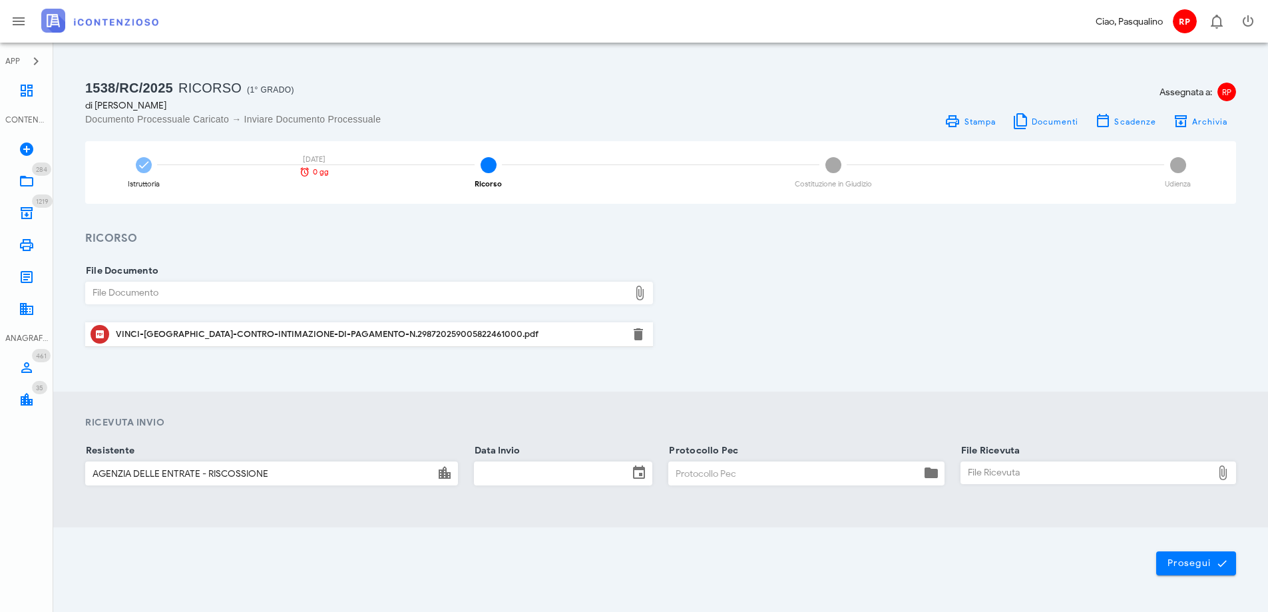
click at [519, 472] on input "Data Invio" at bounding box center [552, 473] width 154 height 23
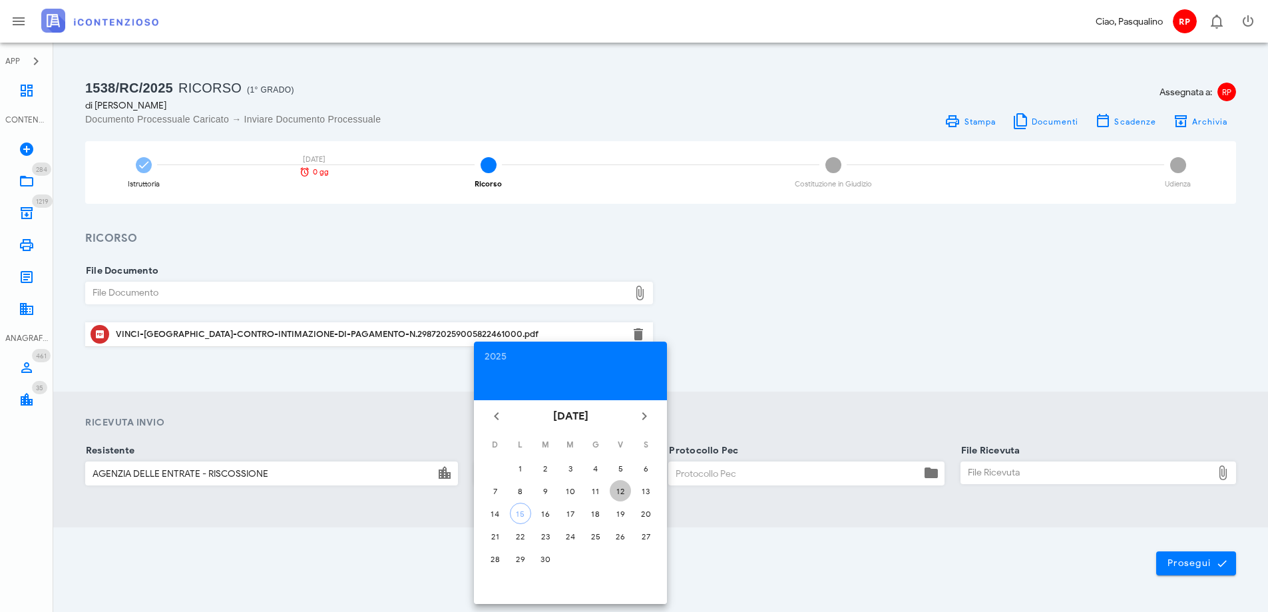
drag, startPoint x: 621, startPoint y: 490, endPoint x: 677, endPoint y: 481, distance: 56.7
click at [624, 490] on div "12" at bounding box center [620, 491] width 21 height 10
type input "[DATE]"
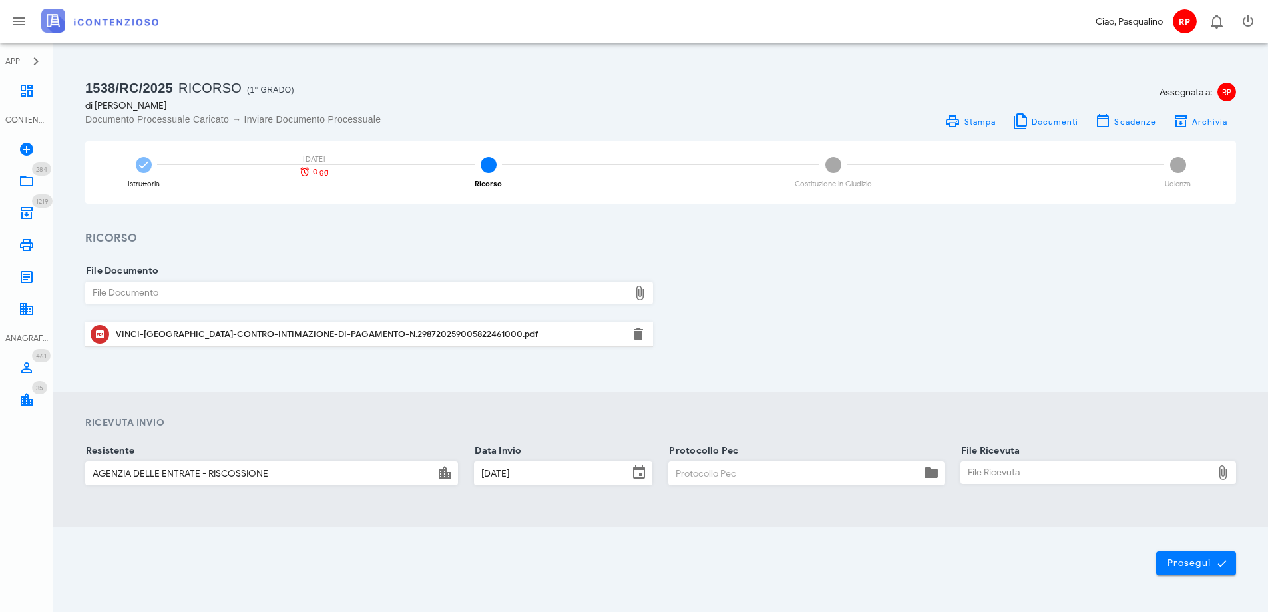
click at [686, 480] on input "Protocollo Pec" at bounding box center [794, 473] width 251 height 23
click at [755, 476] on input "Protocollo Pec" at bounding box center [794, 473] width 251 height 23
click at [746, 472] on input "Protocollo Pec" at bounding box center [794, 473] width 251 height 23
drag, startPoint x: 987, startPoint y: 475, endPoint x: 995, endPoint y: 473, distance: 8.9
type input "1209"
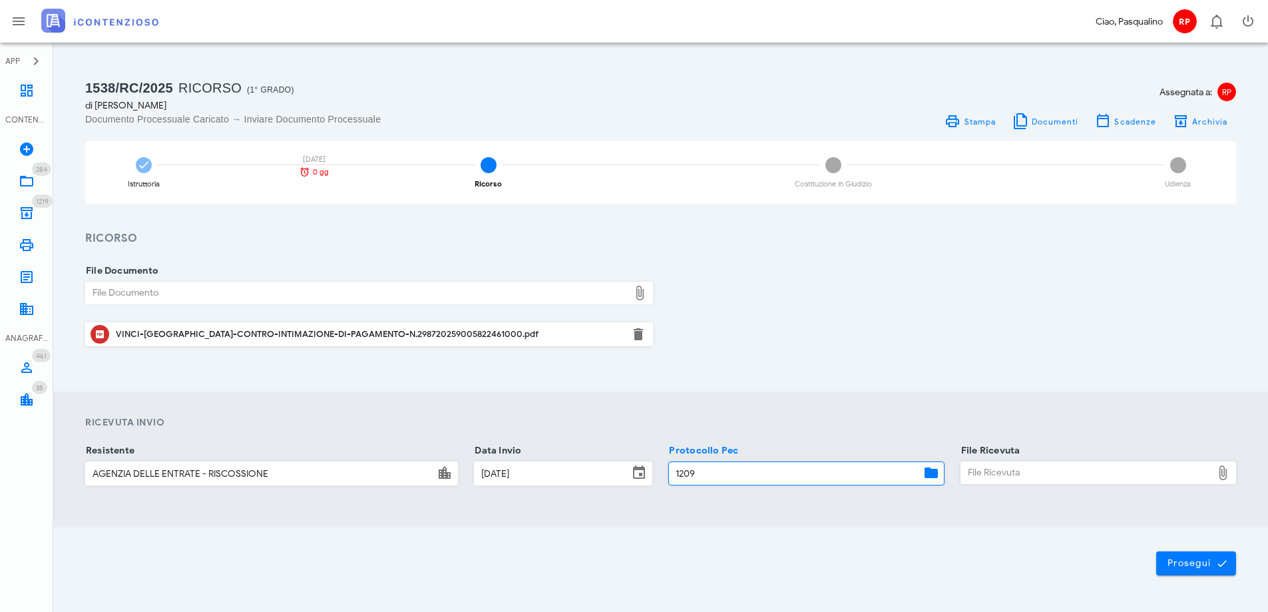
click at [995, 473] on div "File Ricevuta" at bounding box center [1086, 472] width 251 height 21
type input "C:\fakepath\[PERSON_NAME] avverso Intimazione di Pagamento n. 29820259006133409…"
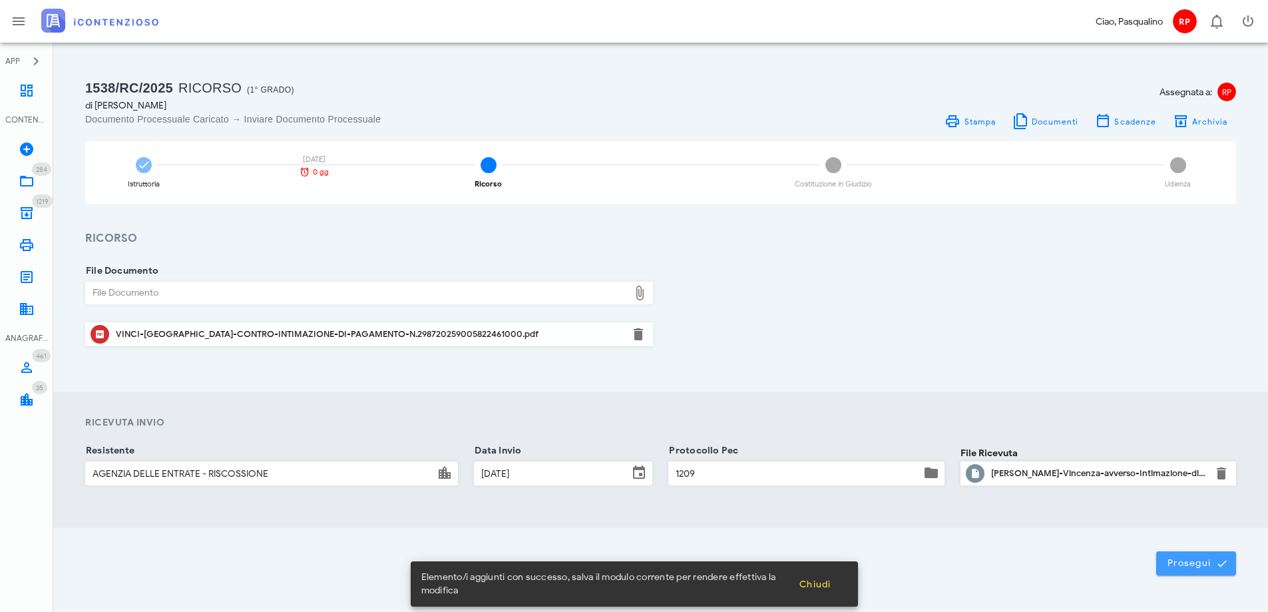
click at [1188, 560] on span "Prosegui" at bounding box center [1196, 563] width 59 height 12
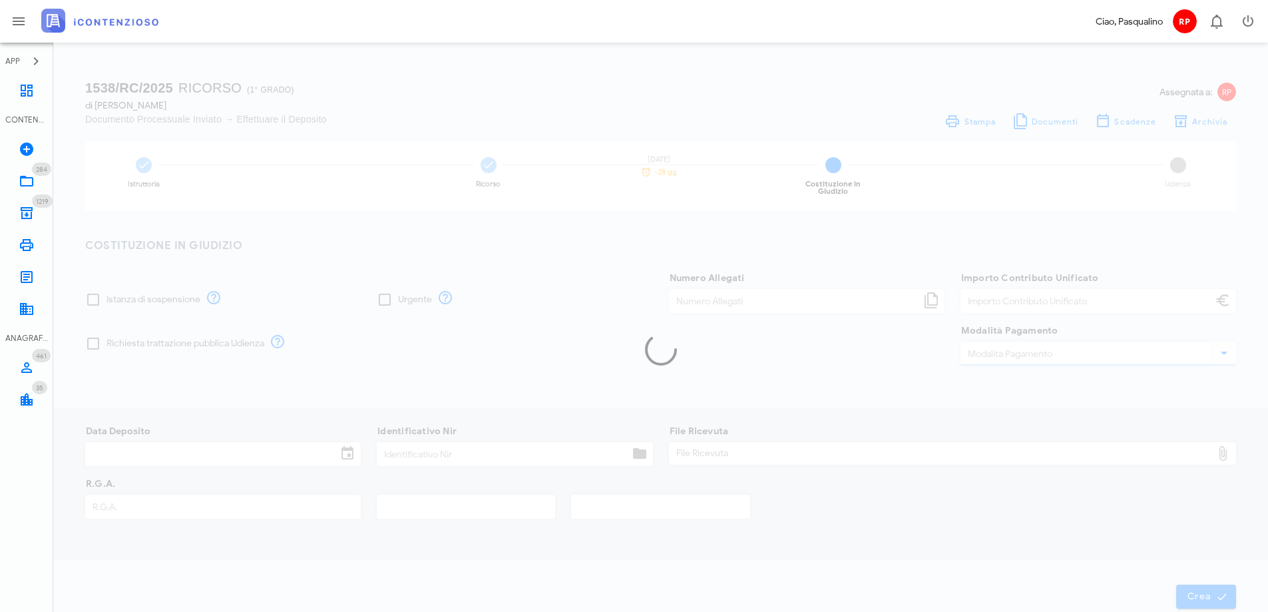
type input "120,00"
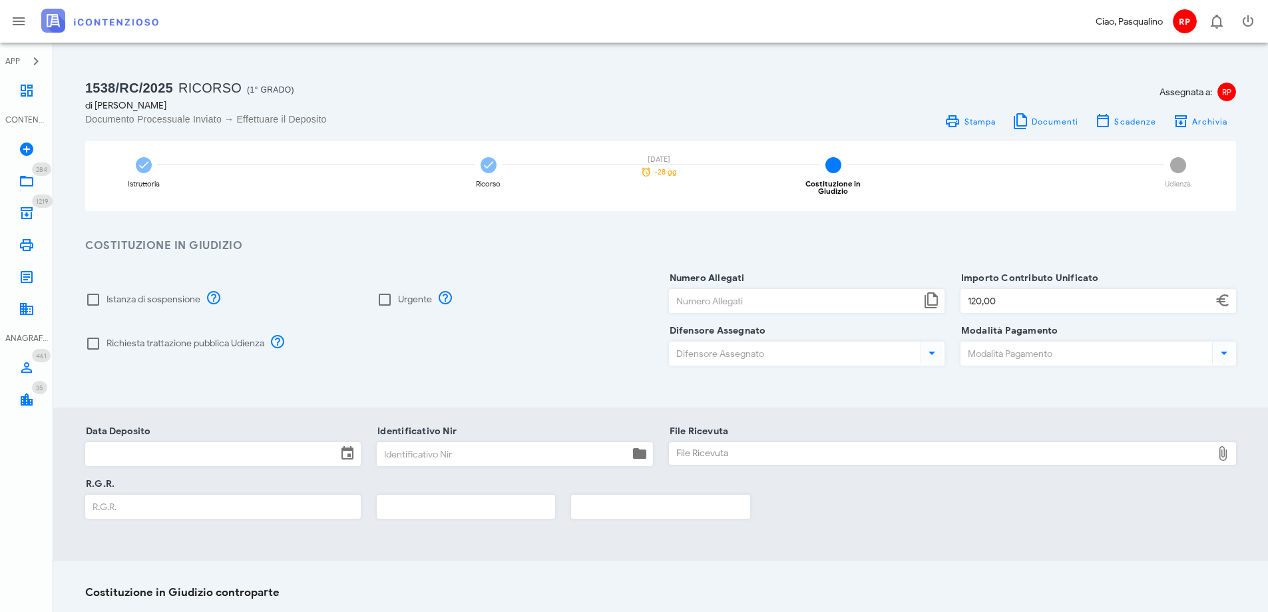
click at [882, 534] on div "Data Deposito Identificativo Nir File Ricevuta File Ricevuta Chiudi R.G.R." at bounding box center [660, 483] width 1215 height 153
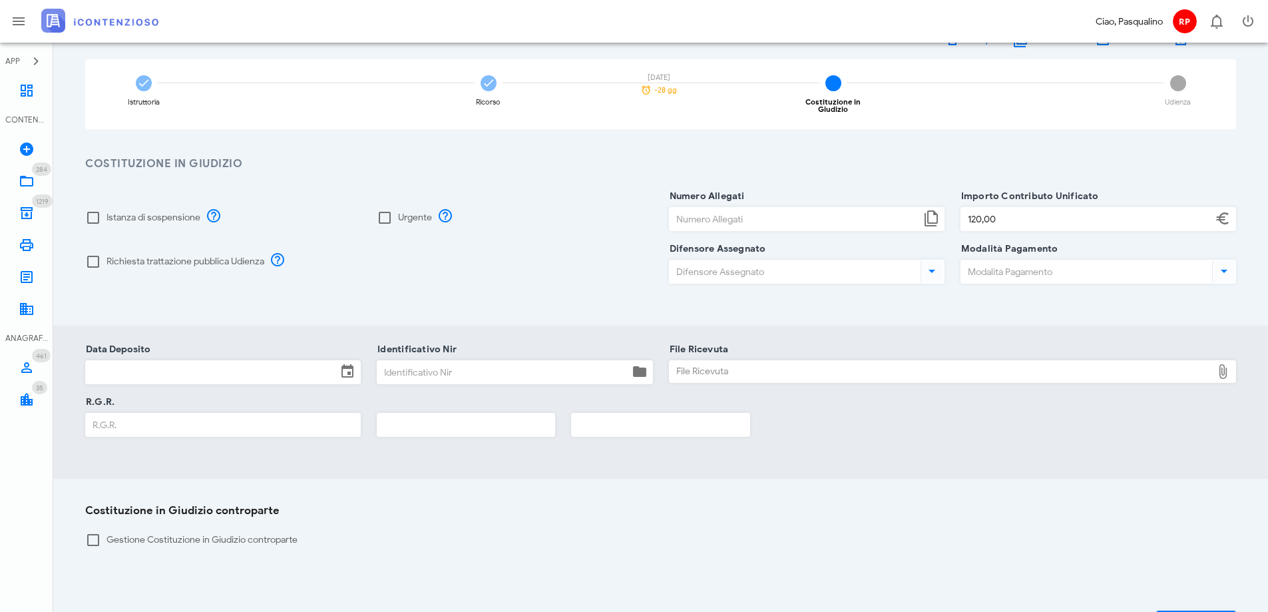
scroll to position [175, 0]
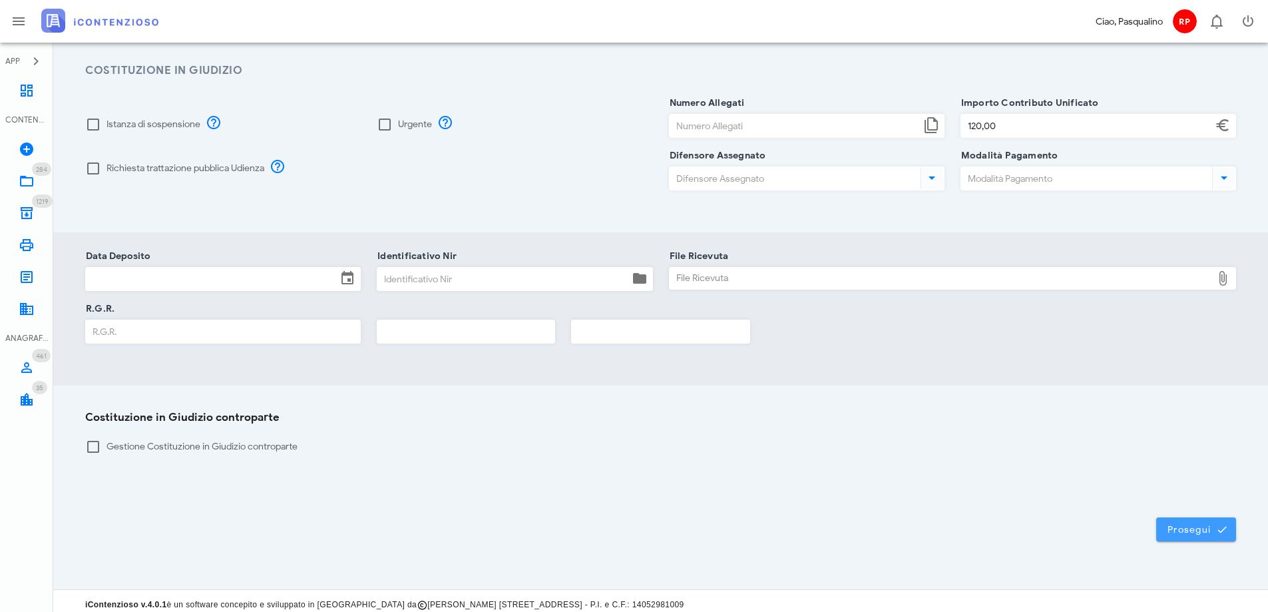
click at [1205, 528] on span "Prosegui" at bounding box center [1196, 529] width 59 height 12
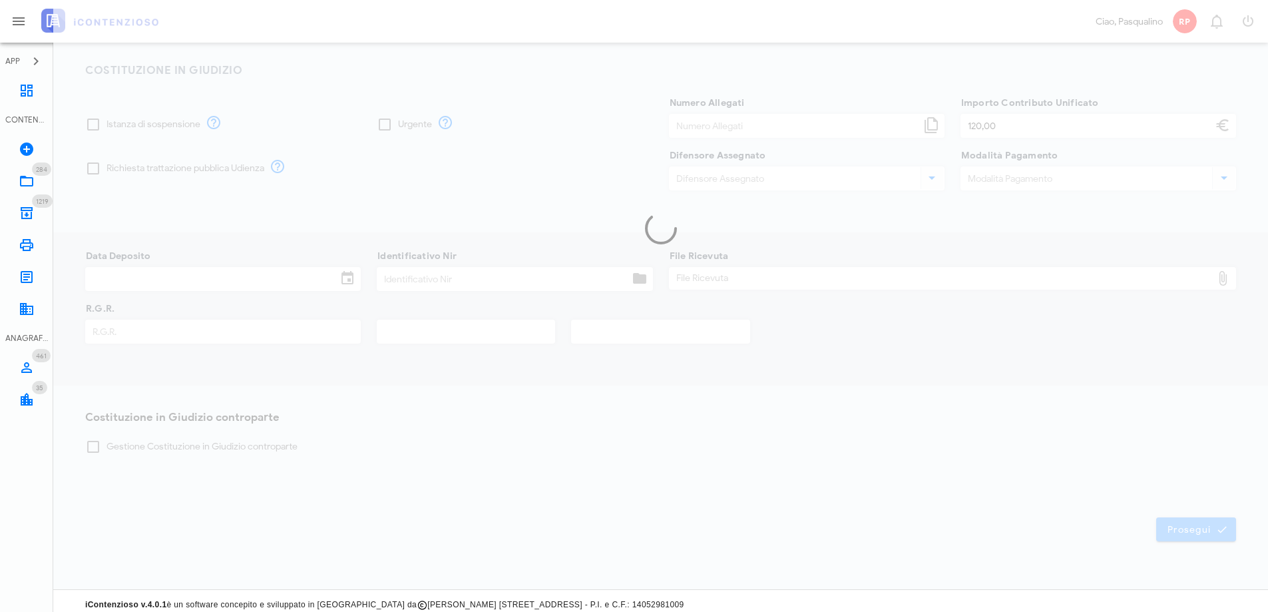
scroll to position [0, 0]
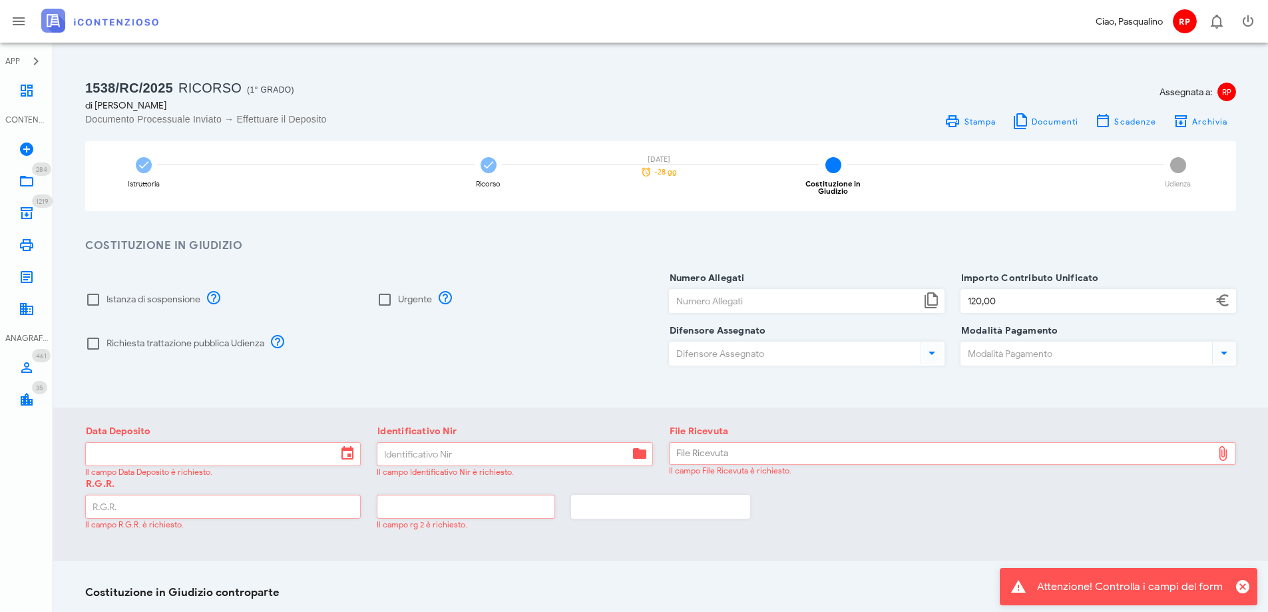
click at [839, 538] on div "Data Deposito Il campo Data Deposito è richiesto. Identificativo Nir Il campo I…" at bounding box center [660, 483] width 1215 height 153
